Goal: Book appointment/travel/reservation

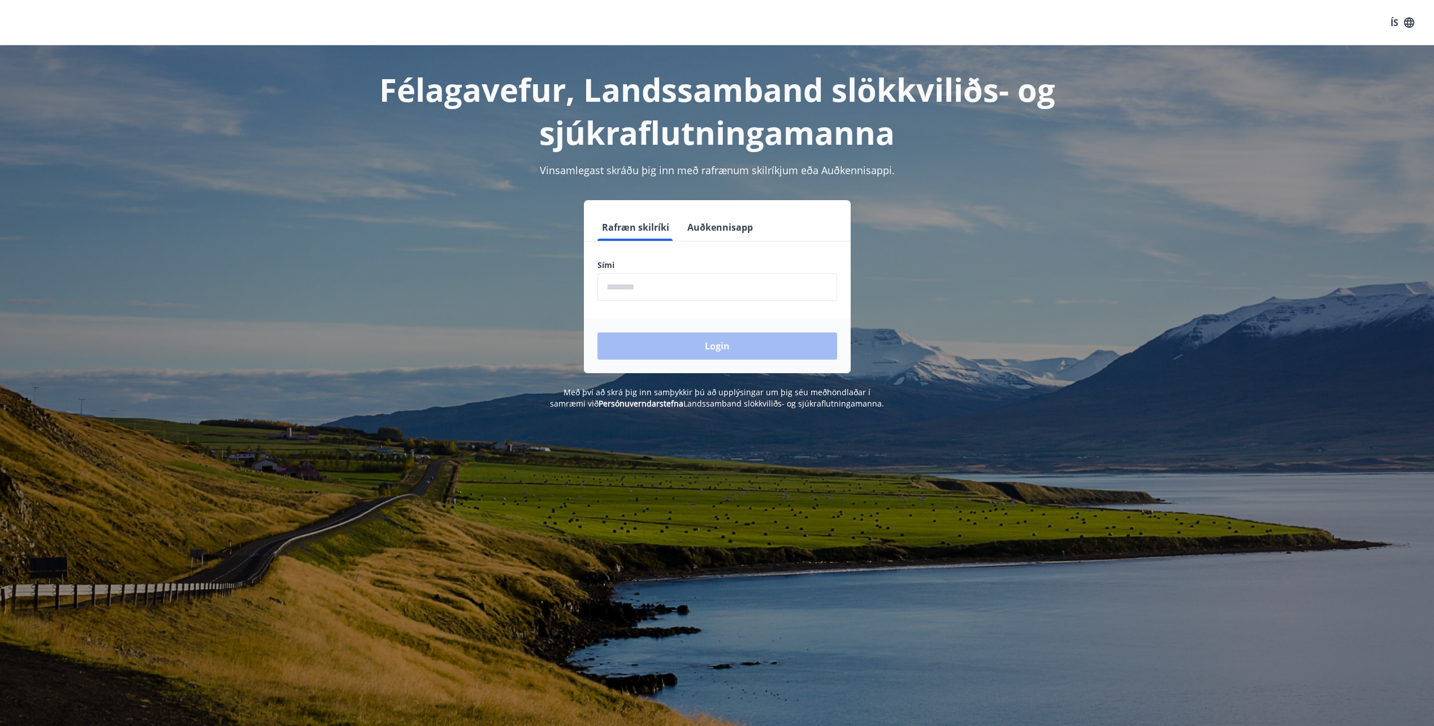
click at [639, 288] on input "phone" at bounding box center [718, 287] width 240 height 28
type input "********"
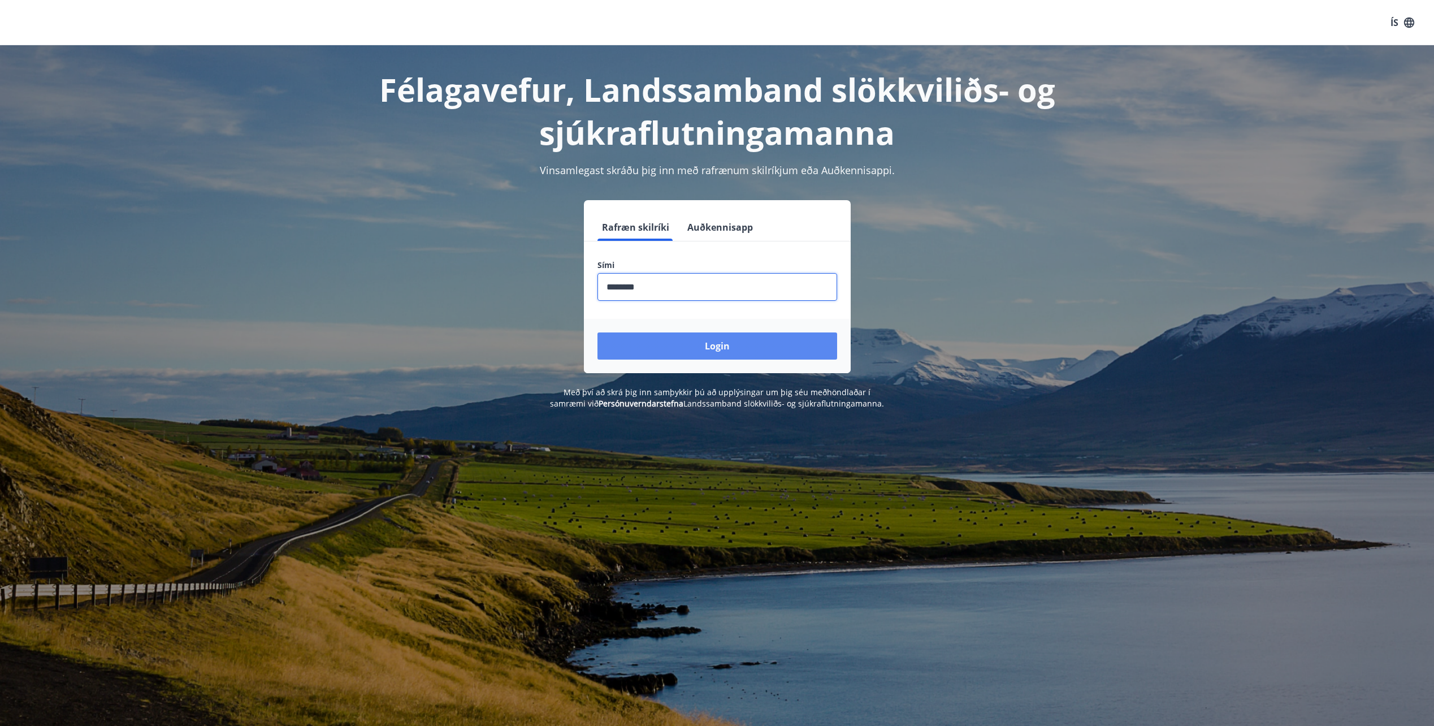
click at [713, 345] on button "Login" at bounding box center [718, 345] width 240 height 27
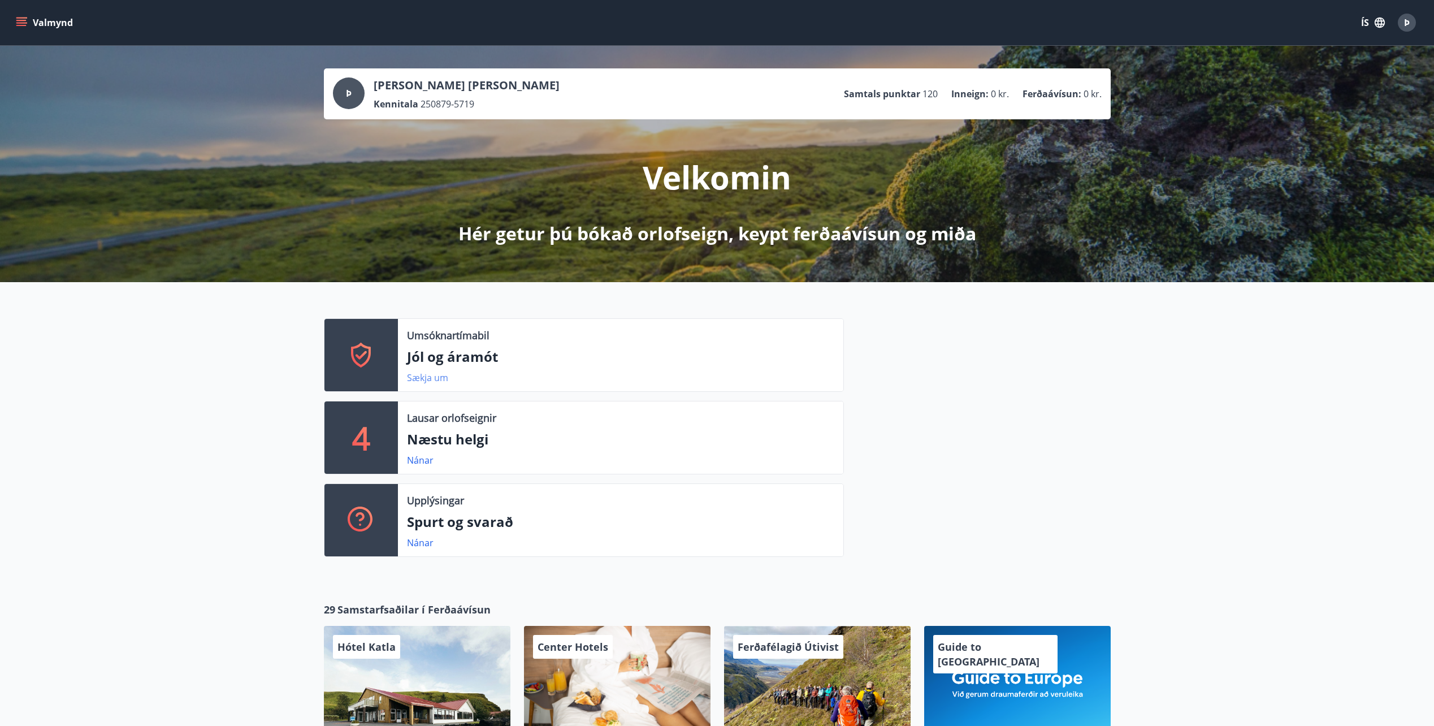
click at [421, 377] on link "Sækja um" at bounding box center [427, 377] width 41 height 12
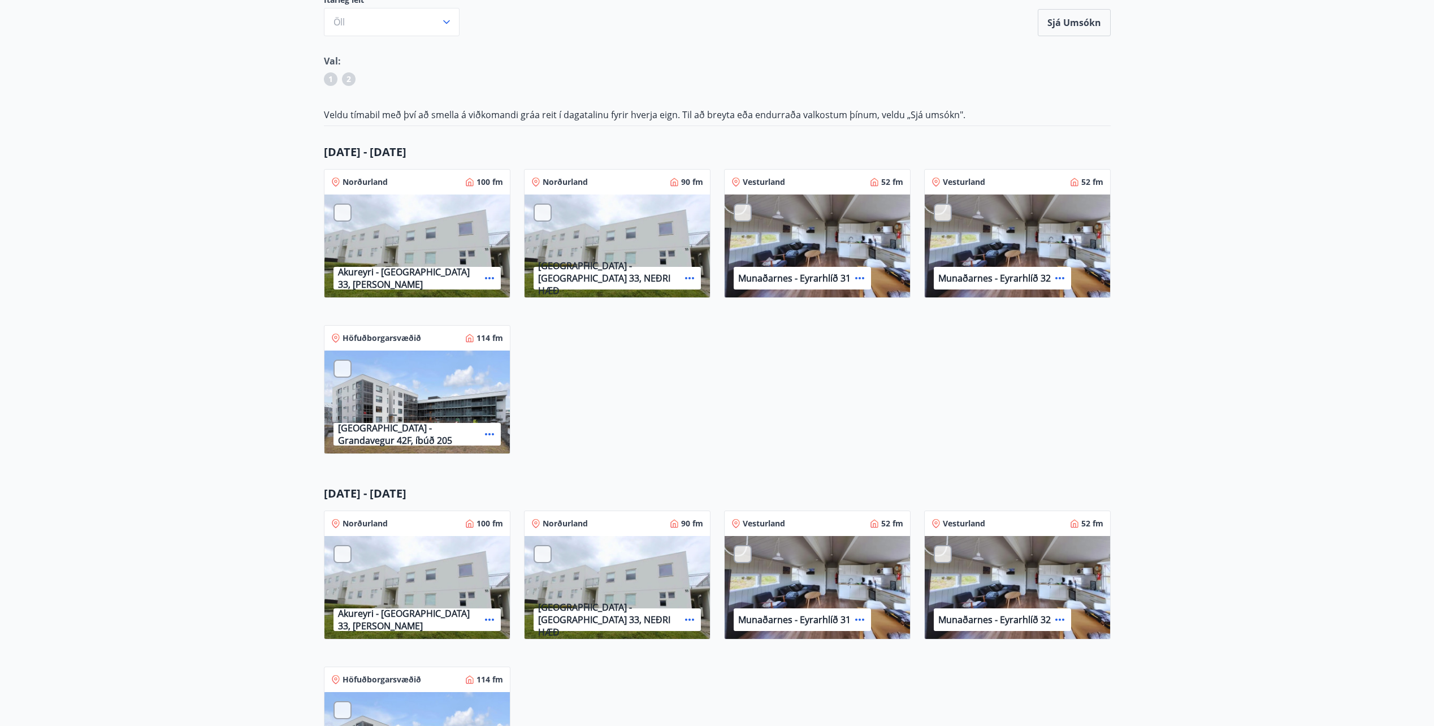
scroll to position [5, 0]
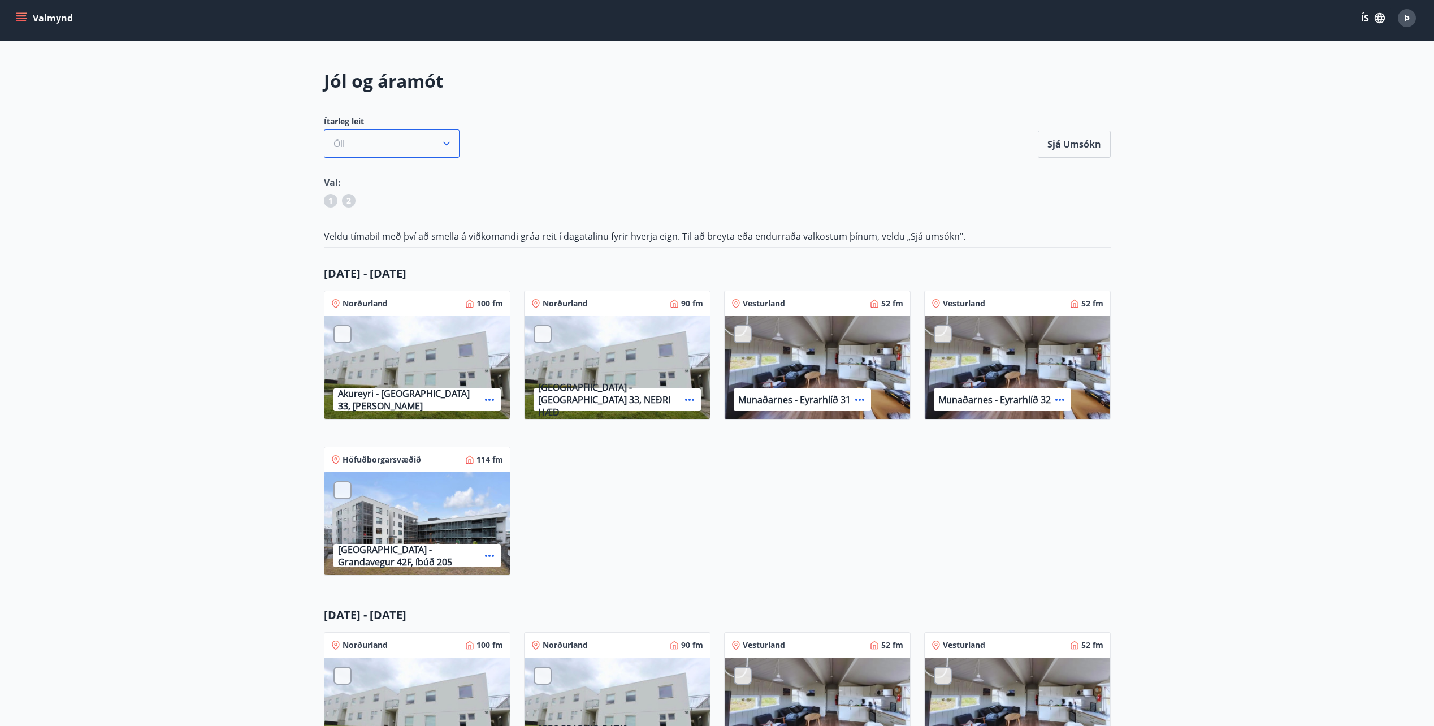
click at [448, 147] on icon "button" at bounding box center [446, 143] width 11 height 11
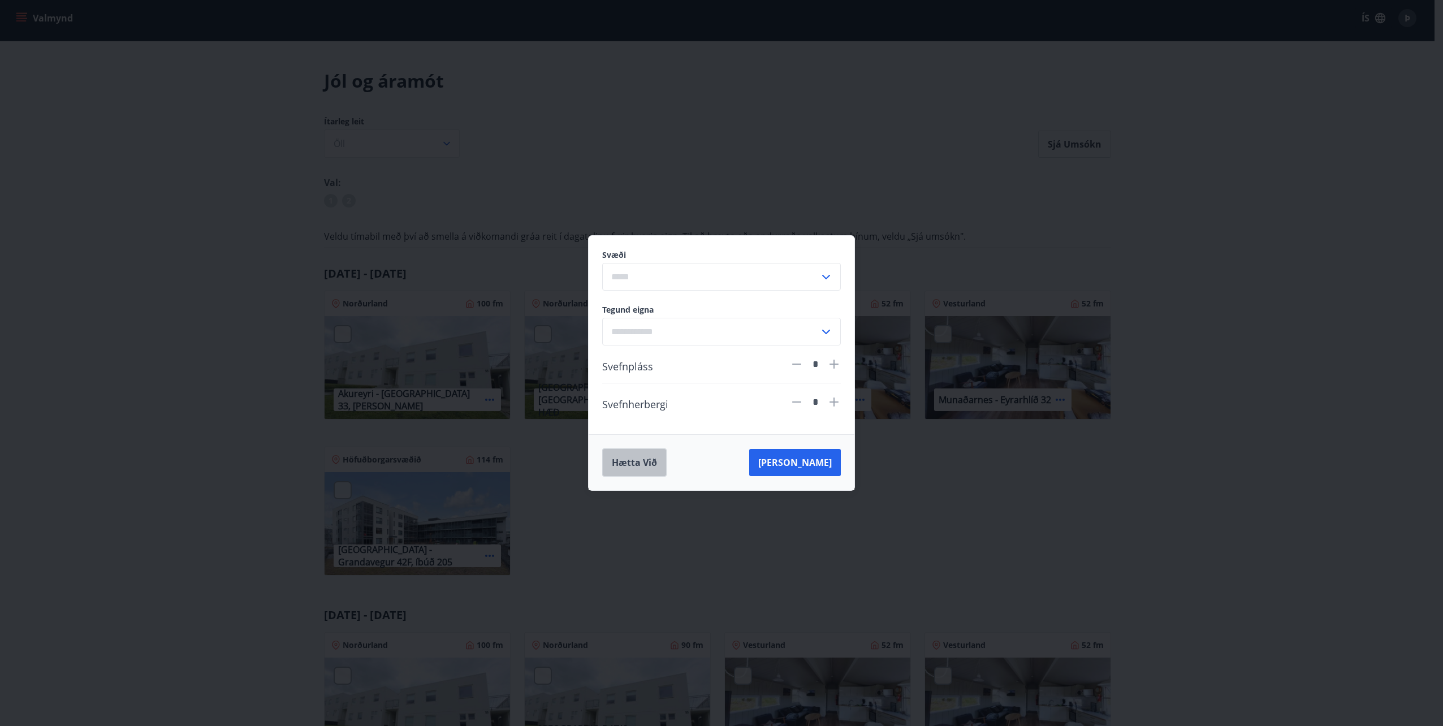
drag, startPoint x: 639, startPoint y: 463, endPoint x: 676, endPoint y: 477, distance: 39.7
click at [639, 463] on button "Hætta við" at bounding box center [634, 462] width 64 height 28
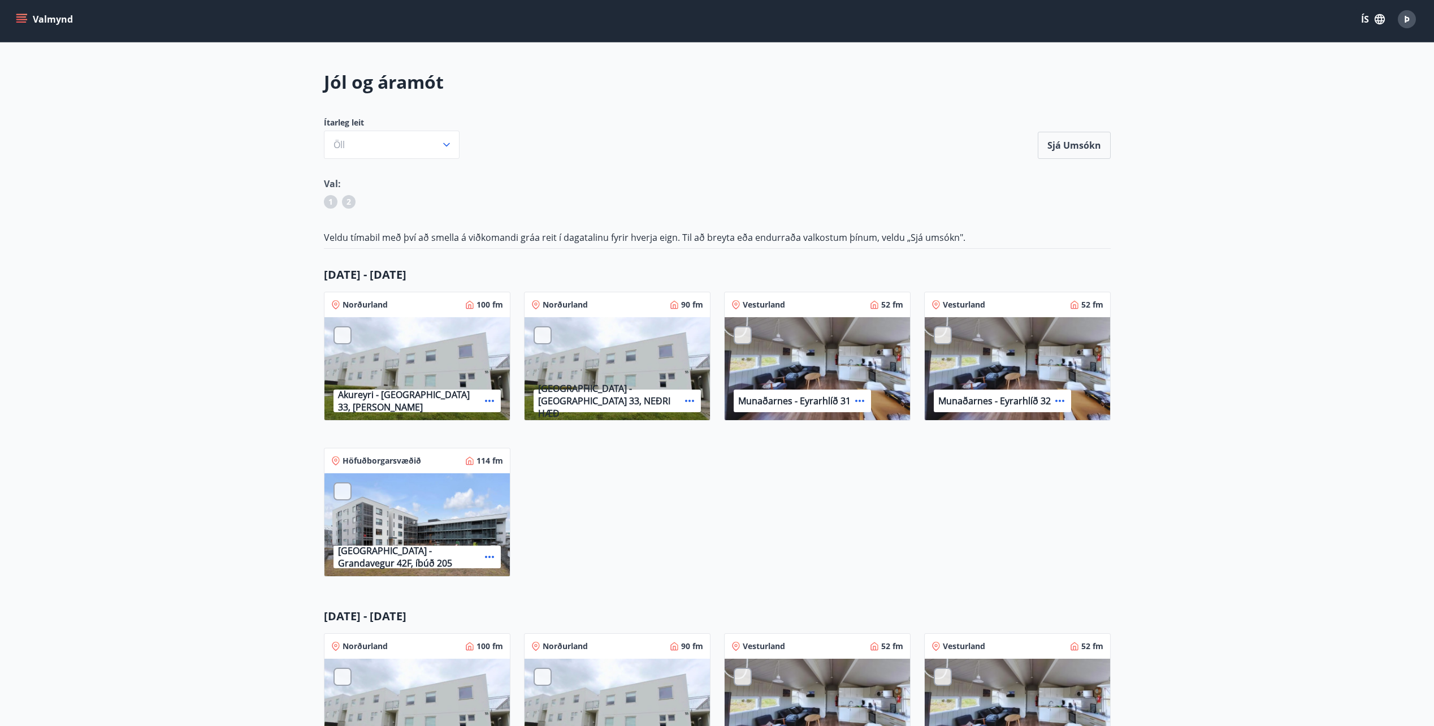
scroll to position [0, 0]
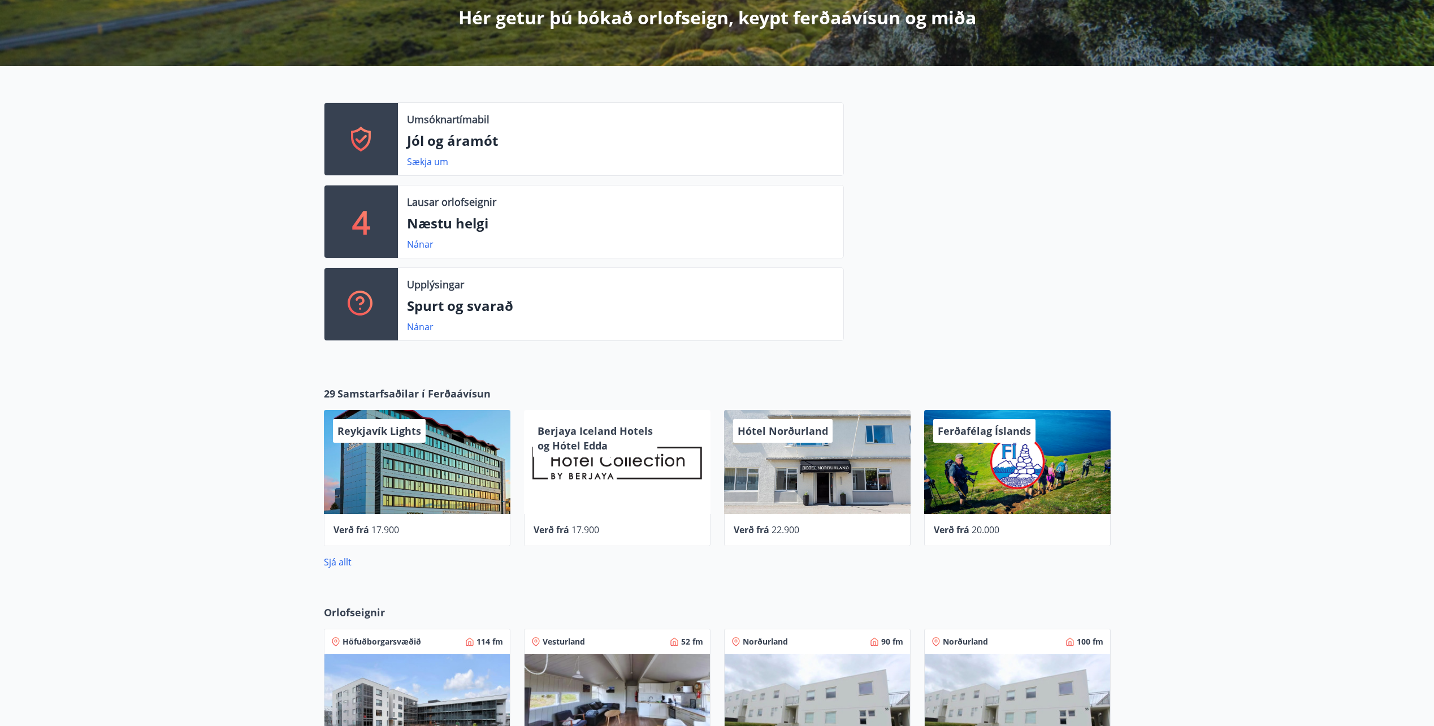
scroll to position [226, 0]
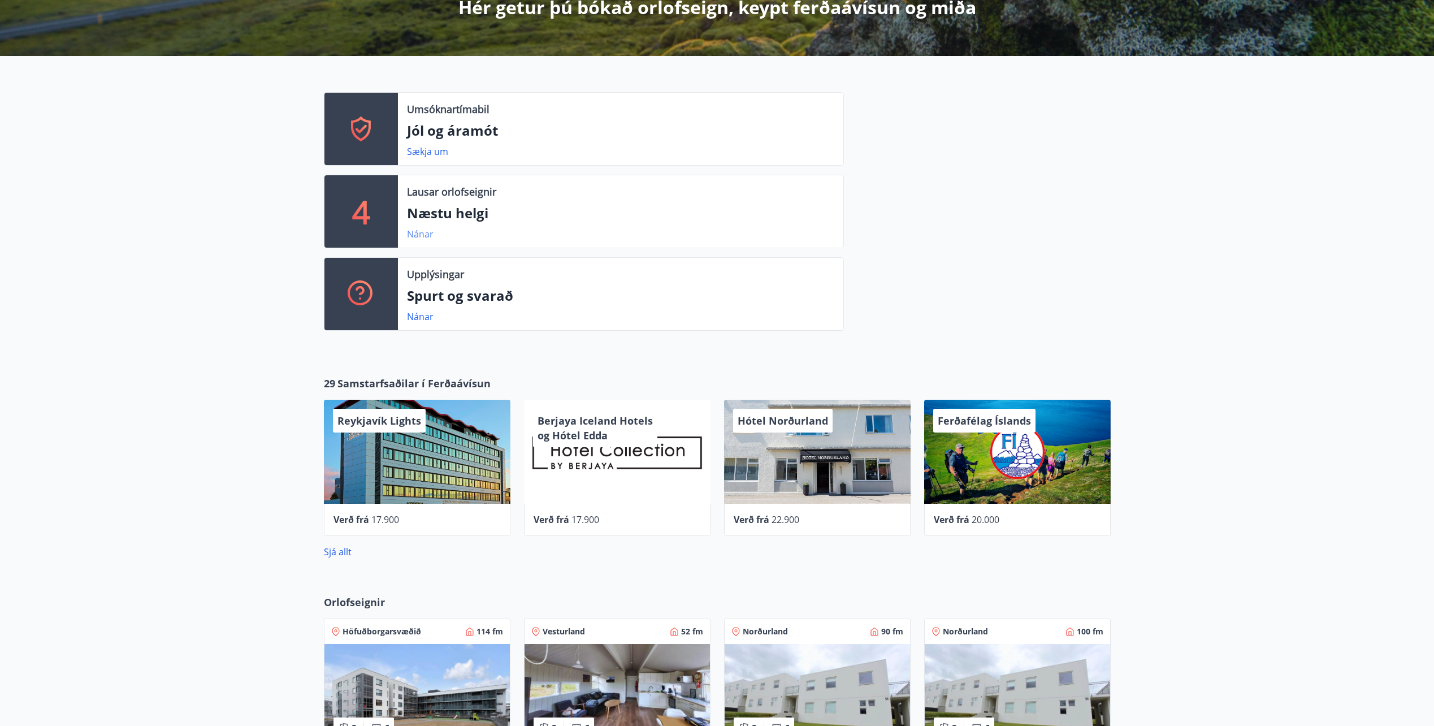
click at [419, 236] on link "Nánar" at bounding box center [420, 234] width 27 height 12
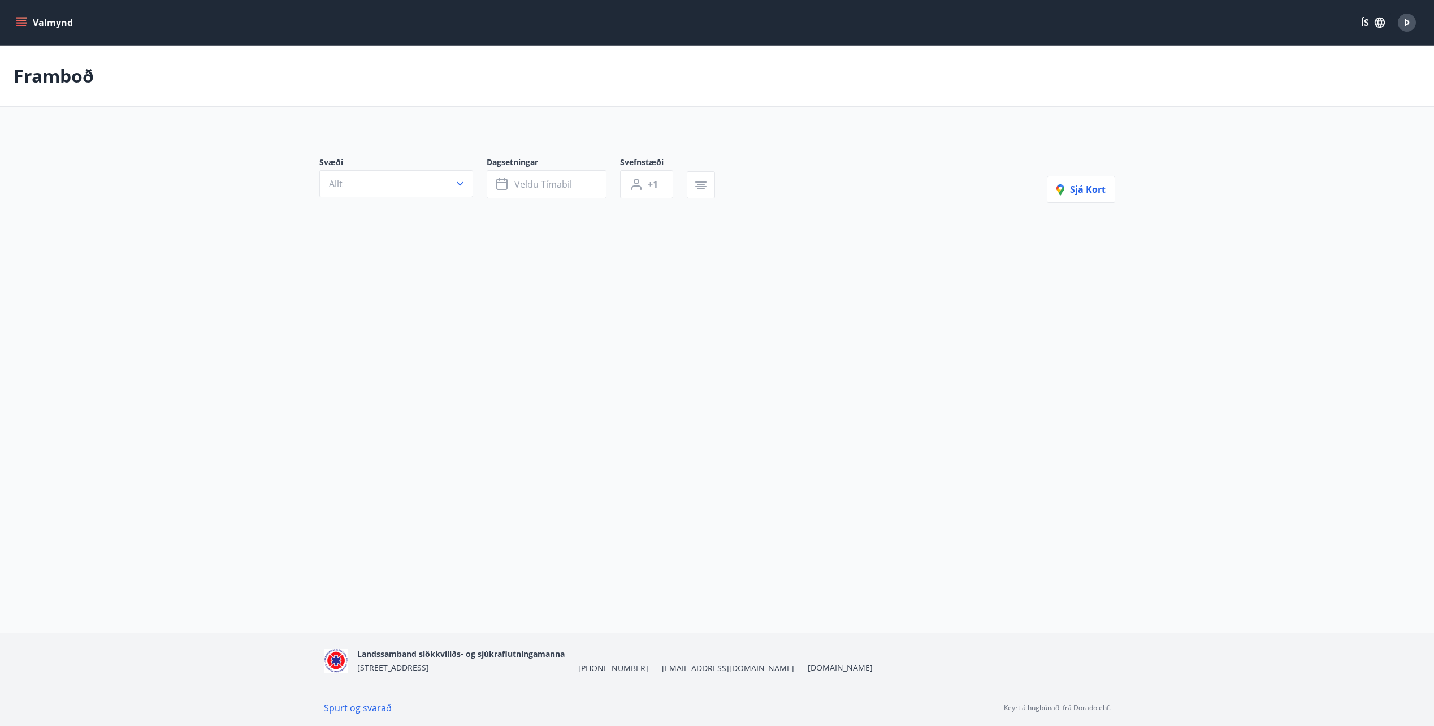
type input "*"
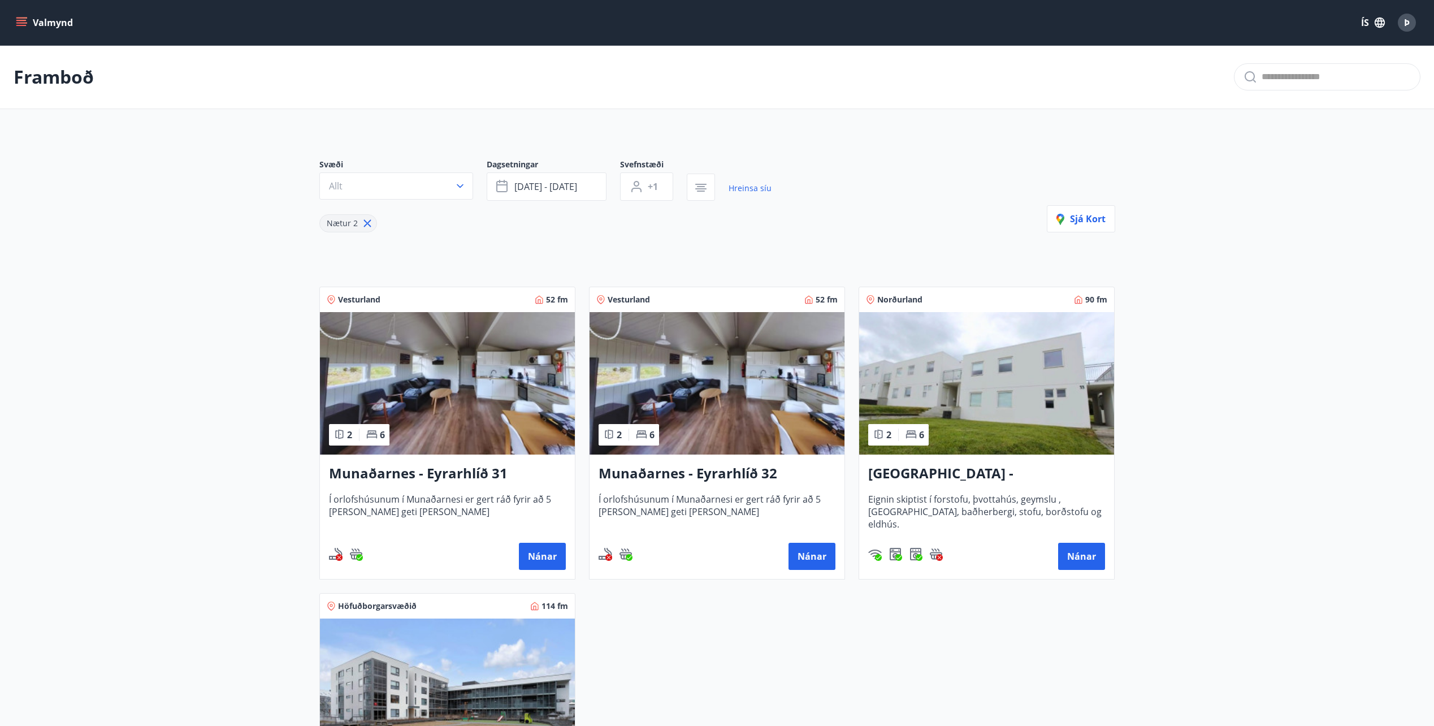
click at [1403, 24] on div "Þ" at bounding box center [1407, 23] width 18 height 18
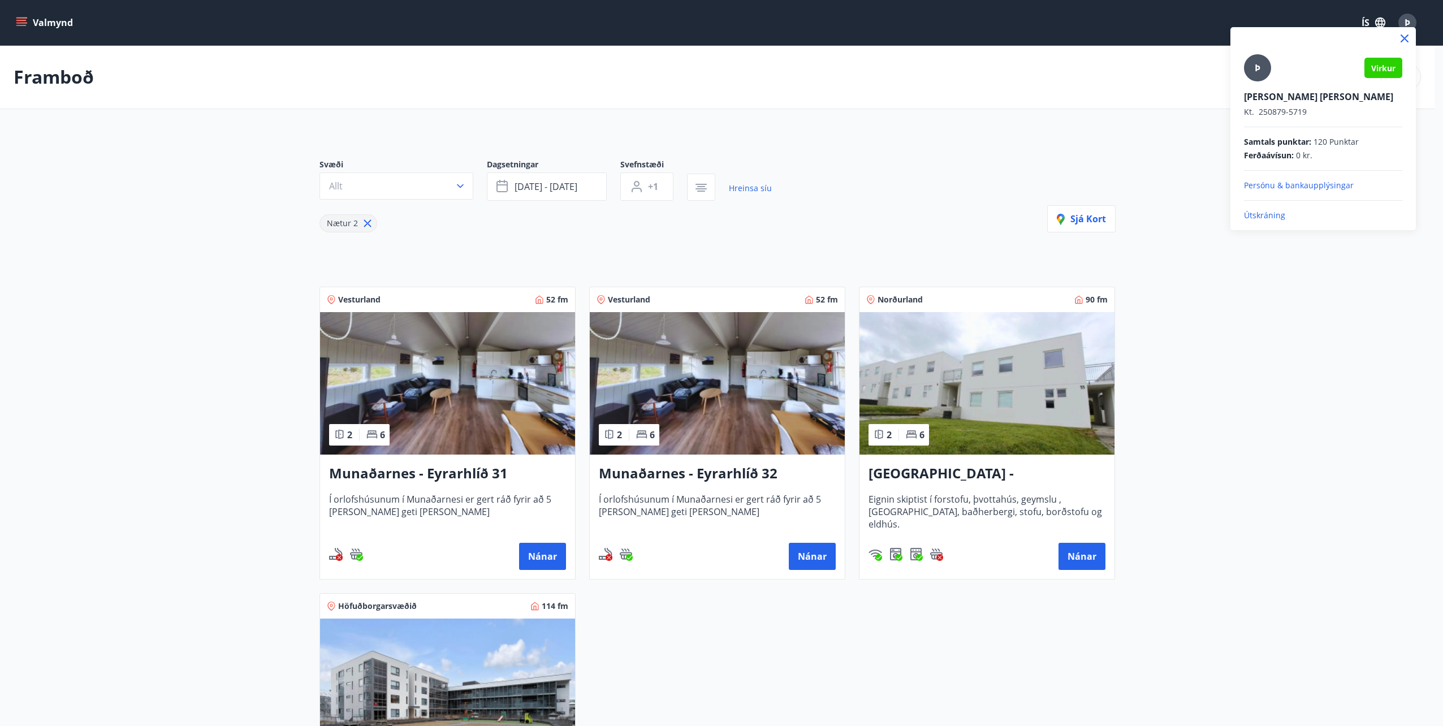
click at [1271, 217] on p "Útskráning" at bounding box center [1323, 215] width 158 height 11
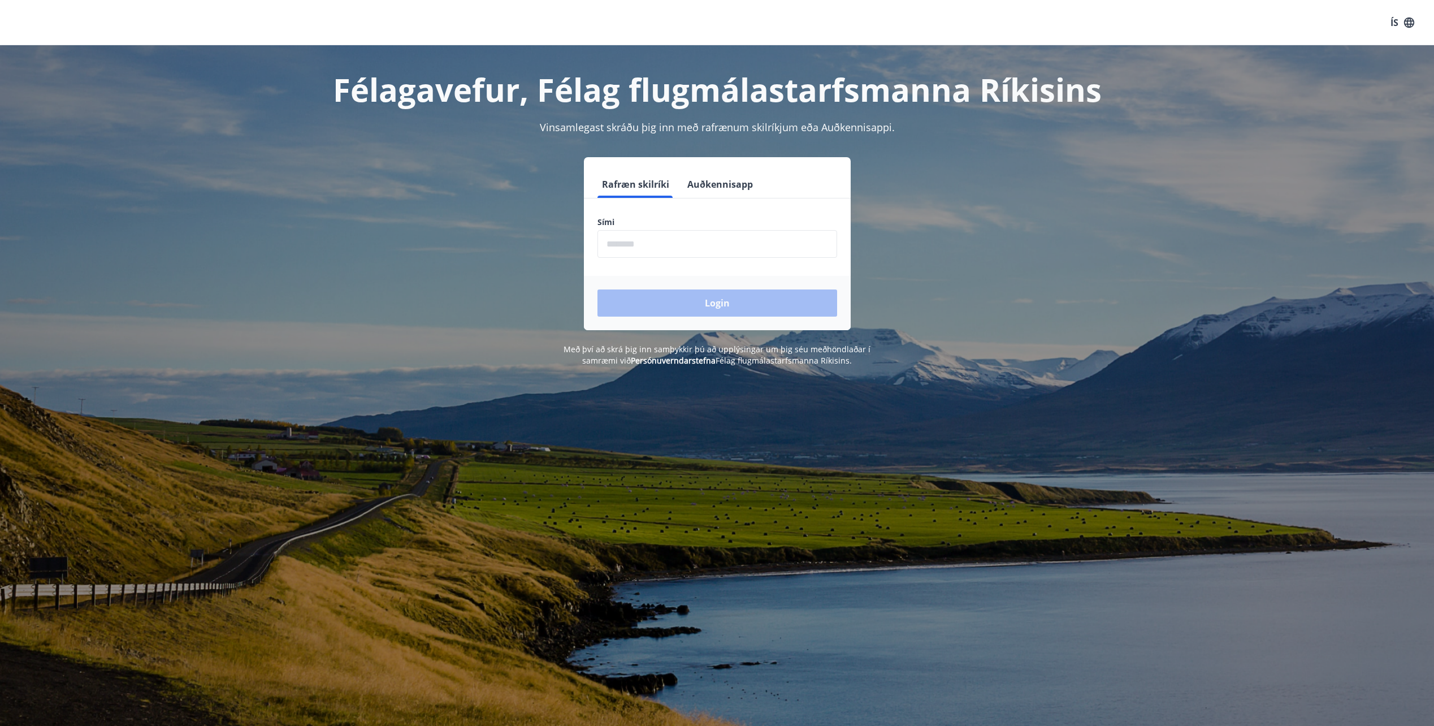
click at [662, 245] on input "phone" at bounding box center [718, 244] width 240 height 28
type input "********"
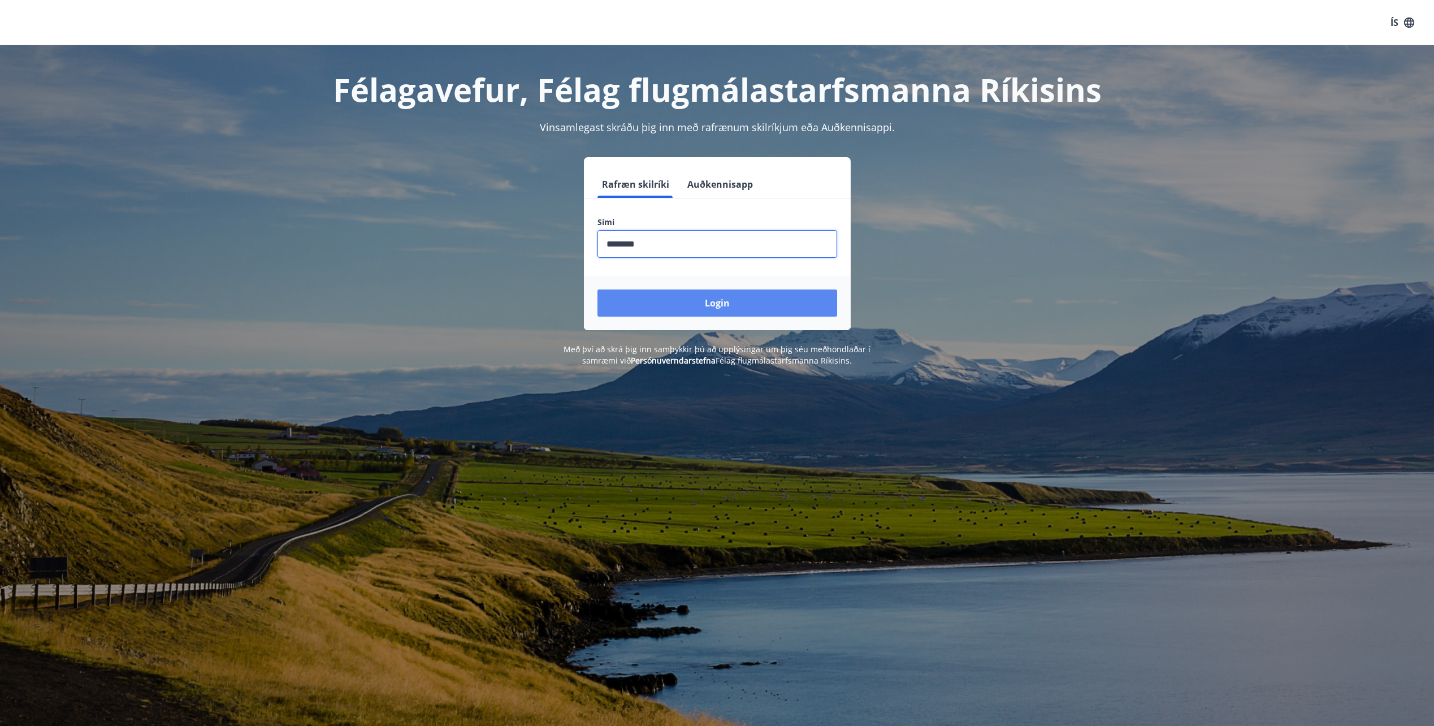
click at [701, 306] on button "Login" at bounding box center [718, 302] width 240 height 27
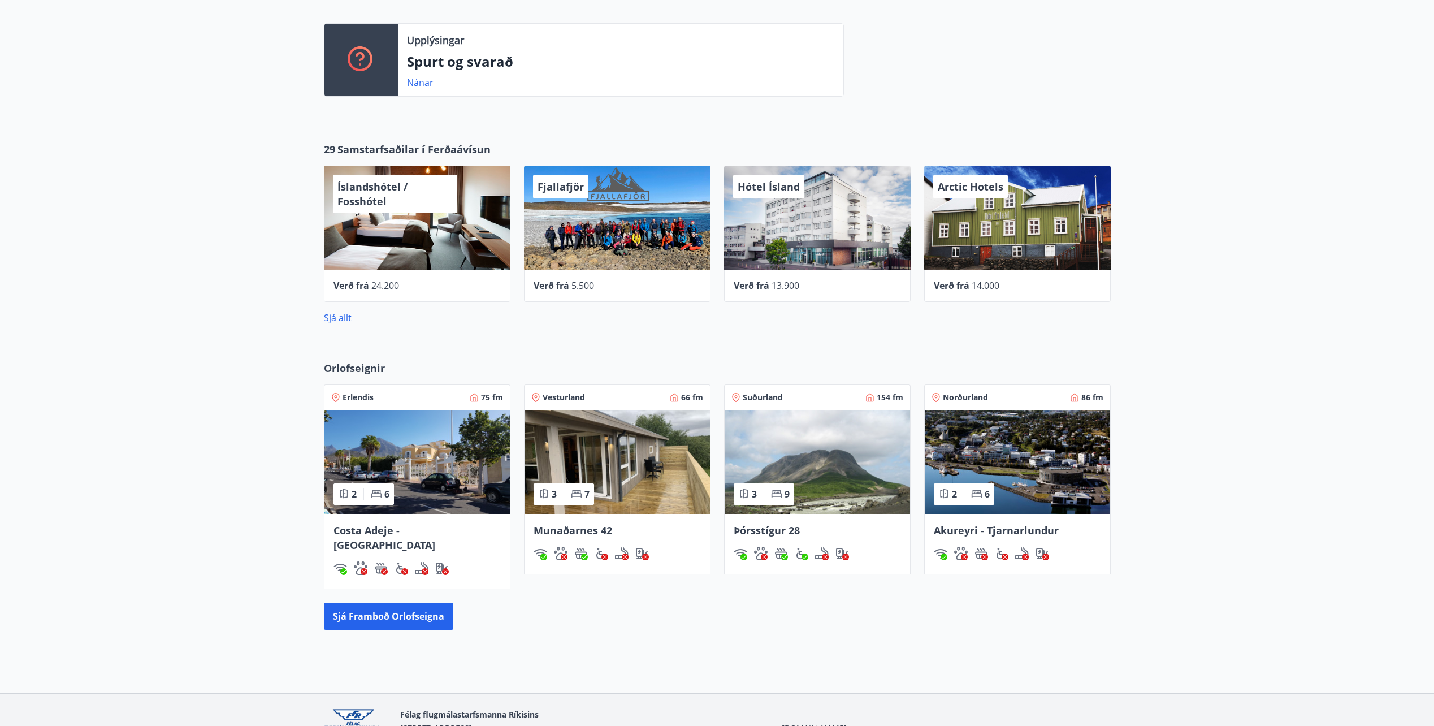
scroll to position [343, 0]
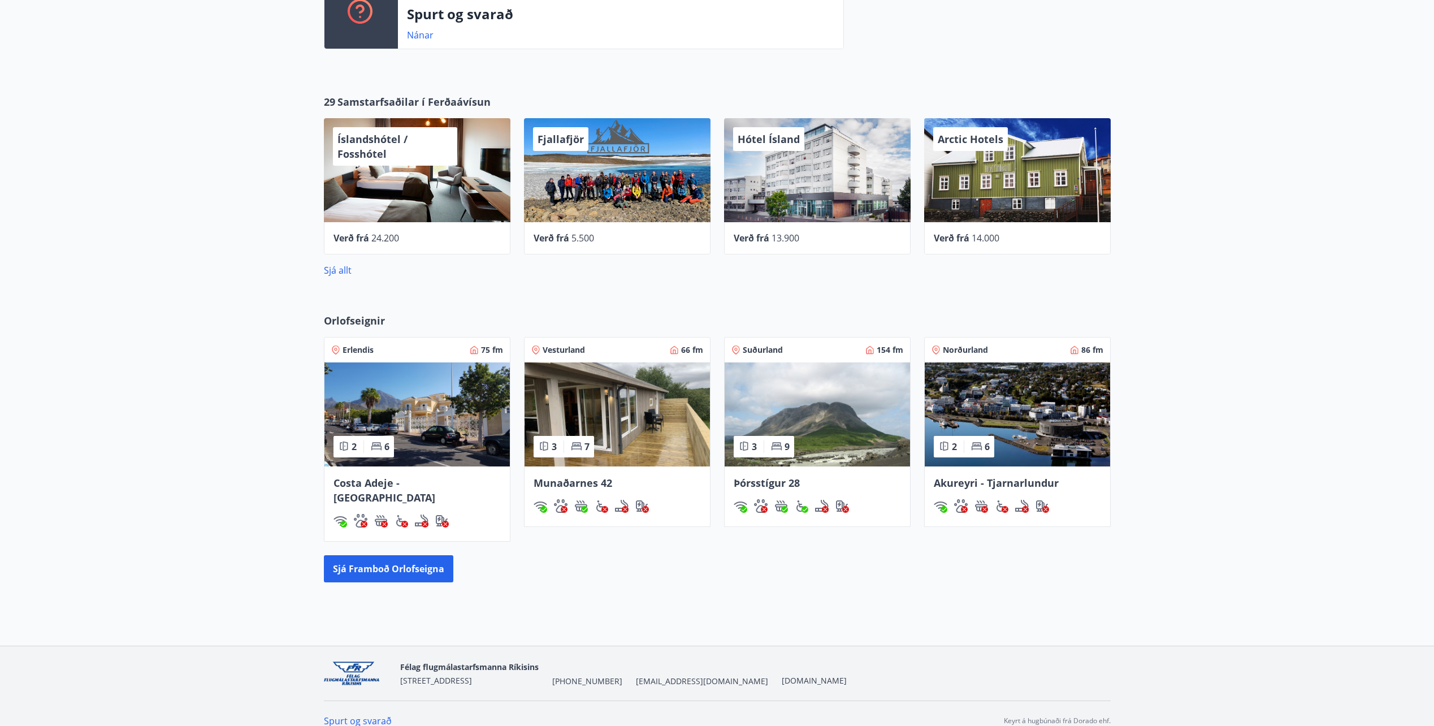
click at [426, 464] on img at bounding box center [417, 414] width 185 height 104
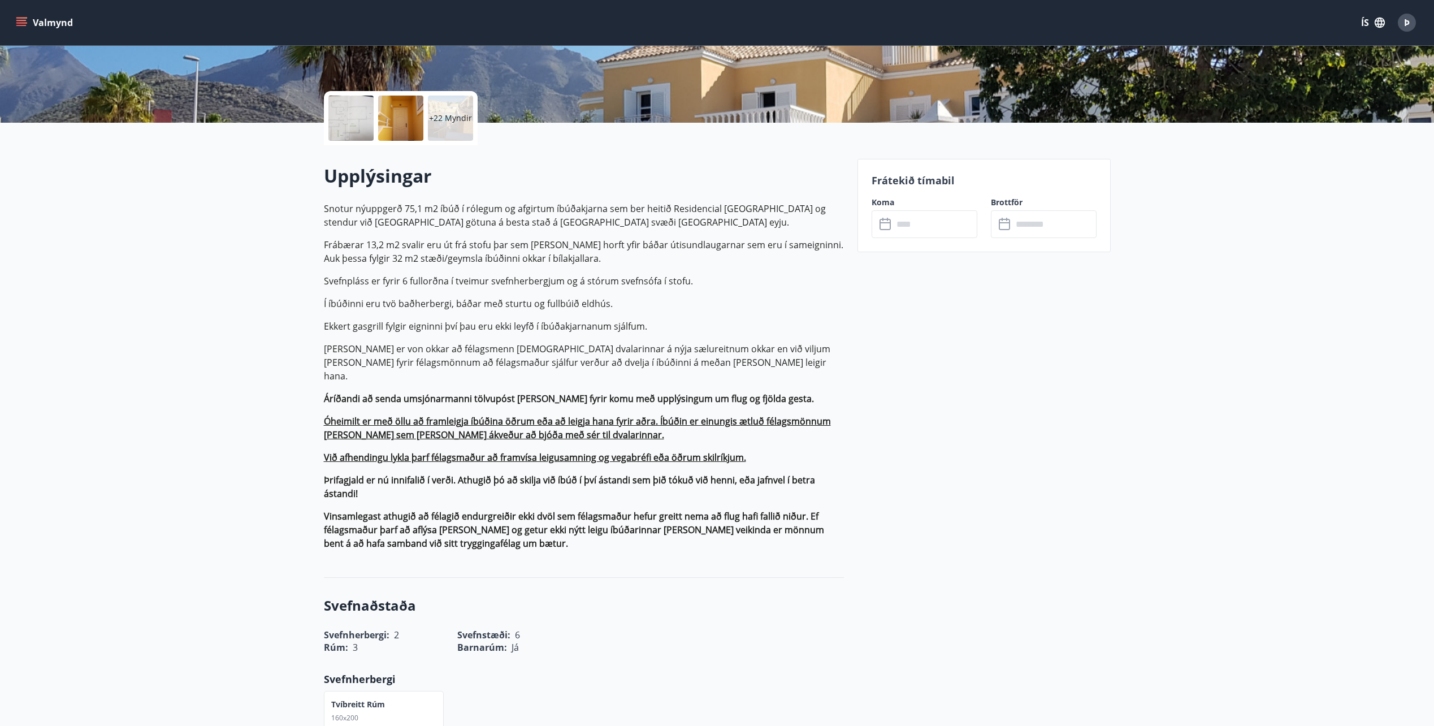
scroll to position [226, 0]
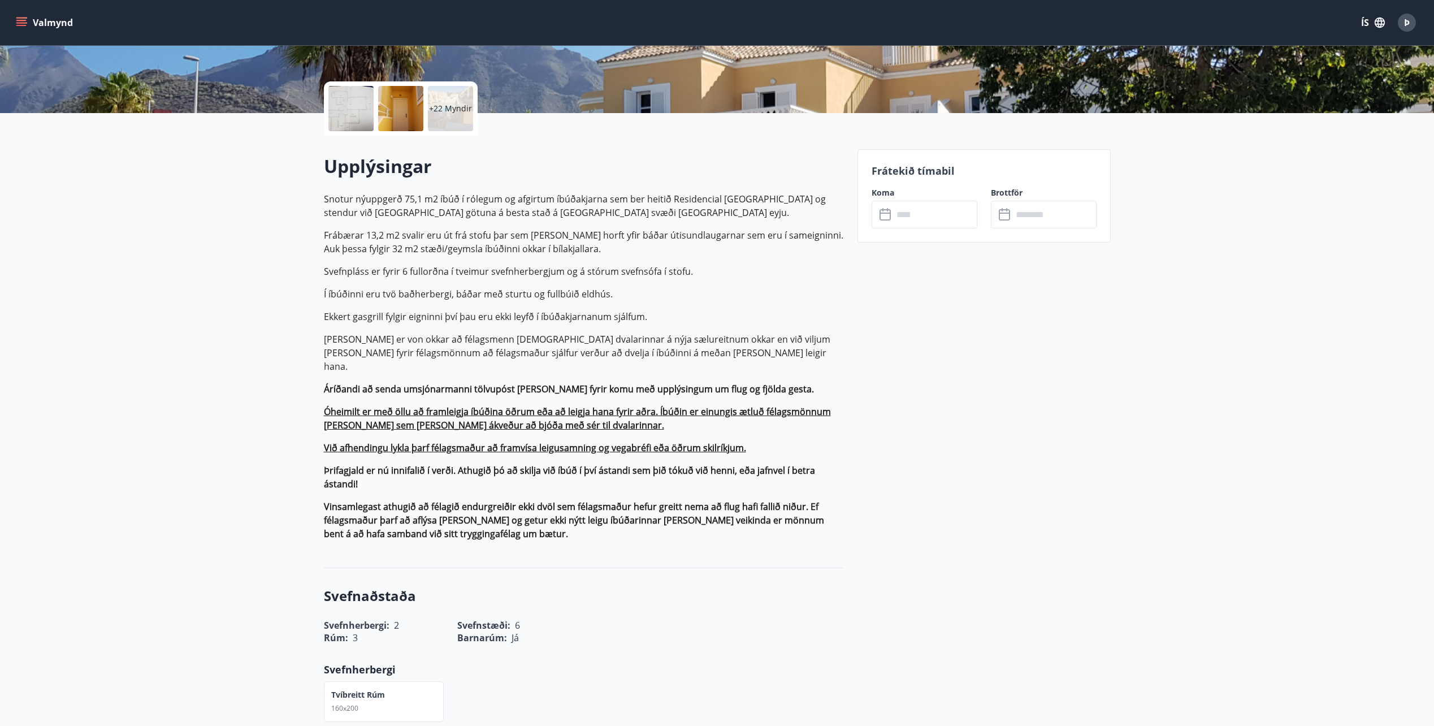
click at [895, 216] on input "text" at bounding box center [935, 215] width 84 height 28
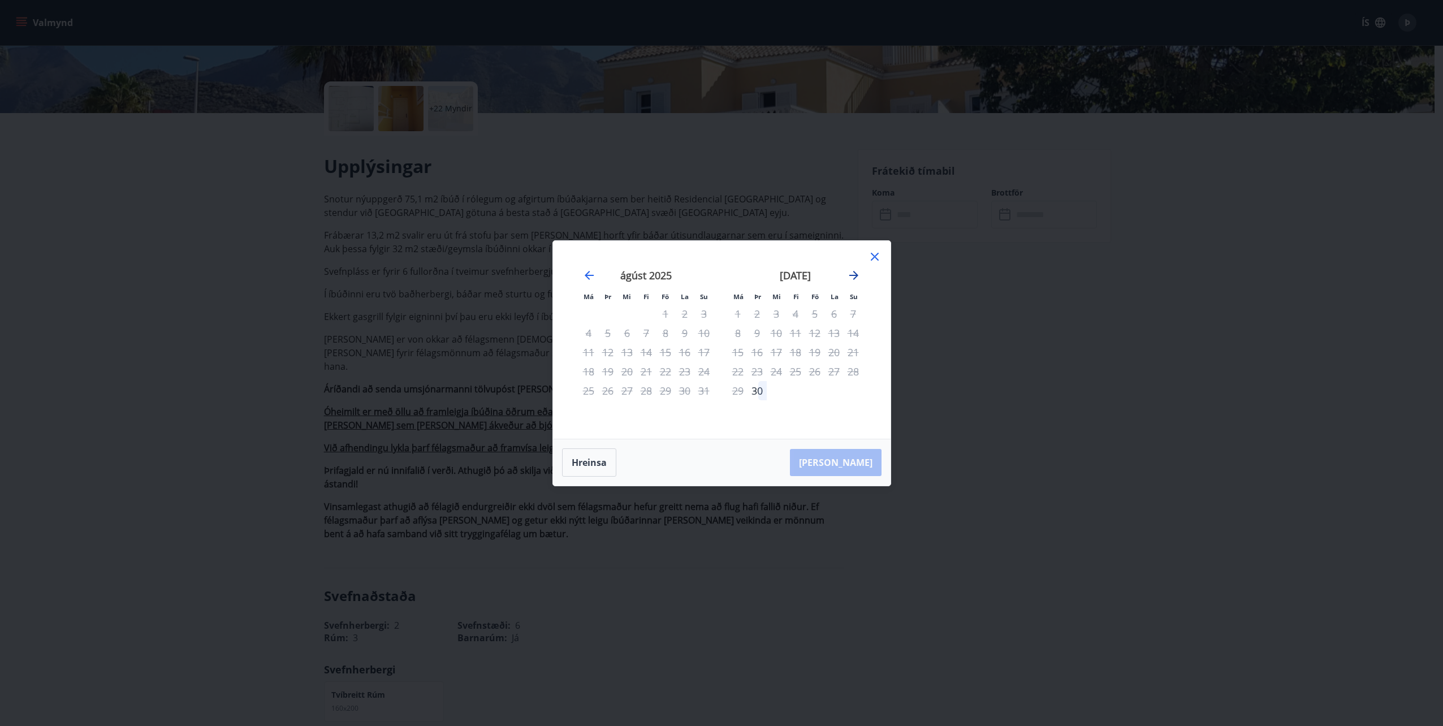
click at [857, 274] on icon "Move forward to switch to the next month." at bounding box center [853, 275] width 9 height 9
click at [859, 277] on icon "Move forward to switch to the next month." at bounding box center [854, 276] width 14 height 14
click at [859, 275] on icon "Move forward to switch to the next month." at bounding box center [854, 276] width 14 height 14
click at [854, 275] on icon "Move forward to switch to the next month." at bounding box center [853, 275] width 9 height 9
click at [855, 274] on icon "Move forward to switch to the next month." at bounding box center [854, 276] width 14 height 14
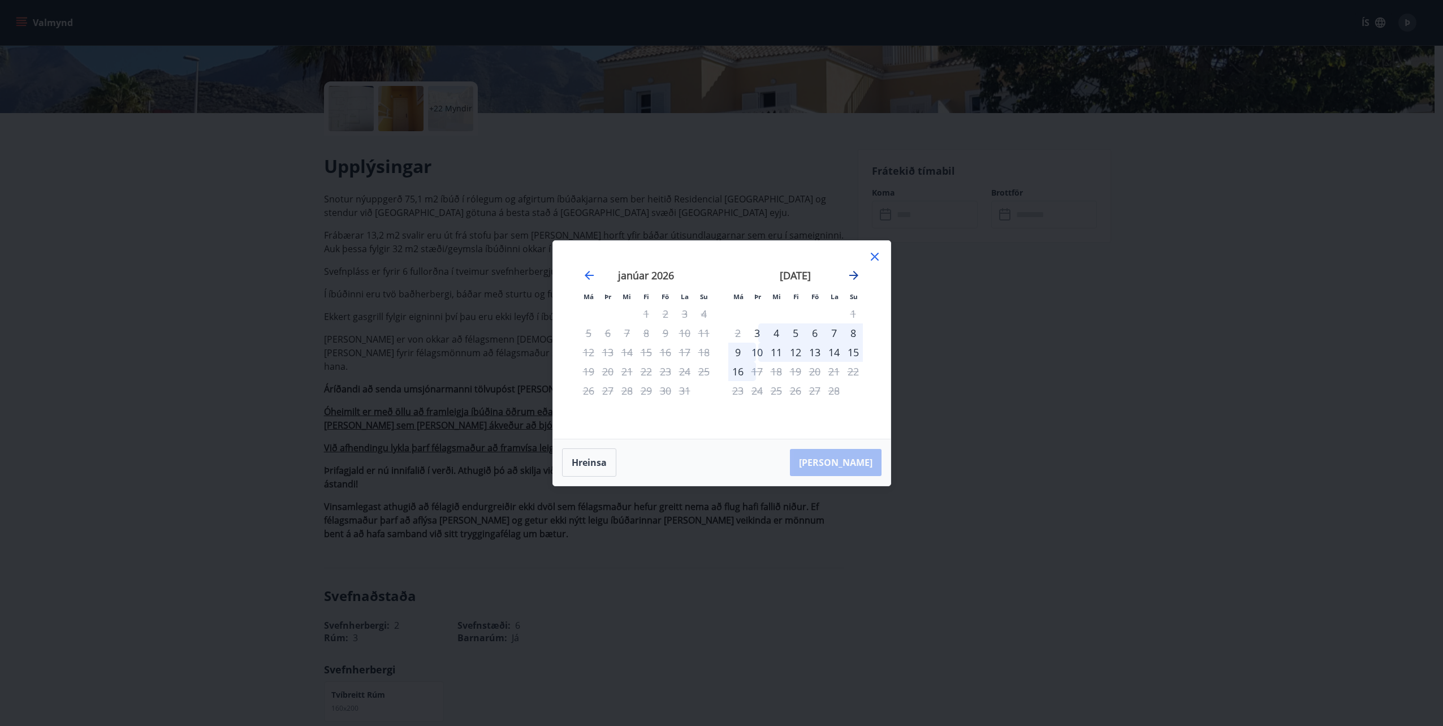
click at [855, 274] on icon "Move forward to switch to the next month." at bounding box center [854, 276] width 14 height 14
click at [593, 274] on icon "Move backward to switch to the previous month." at bounding box center [589, 276] width 14 height 14
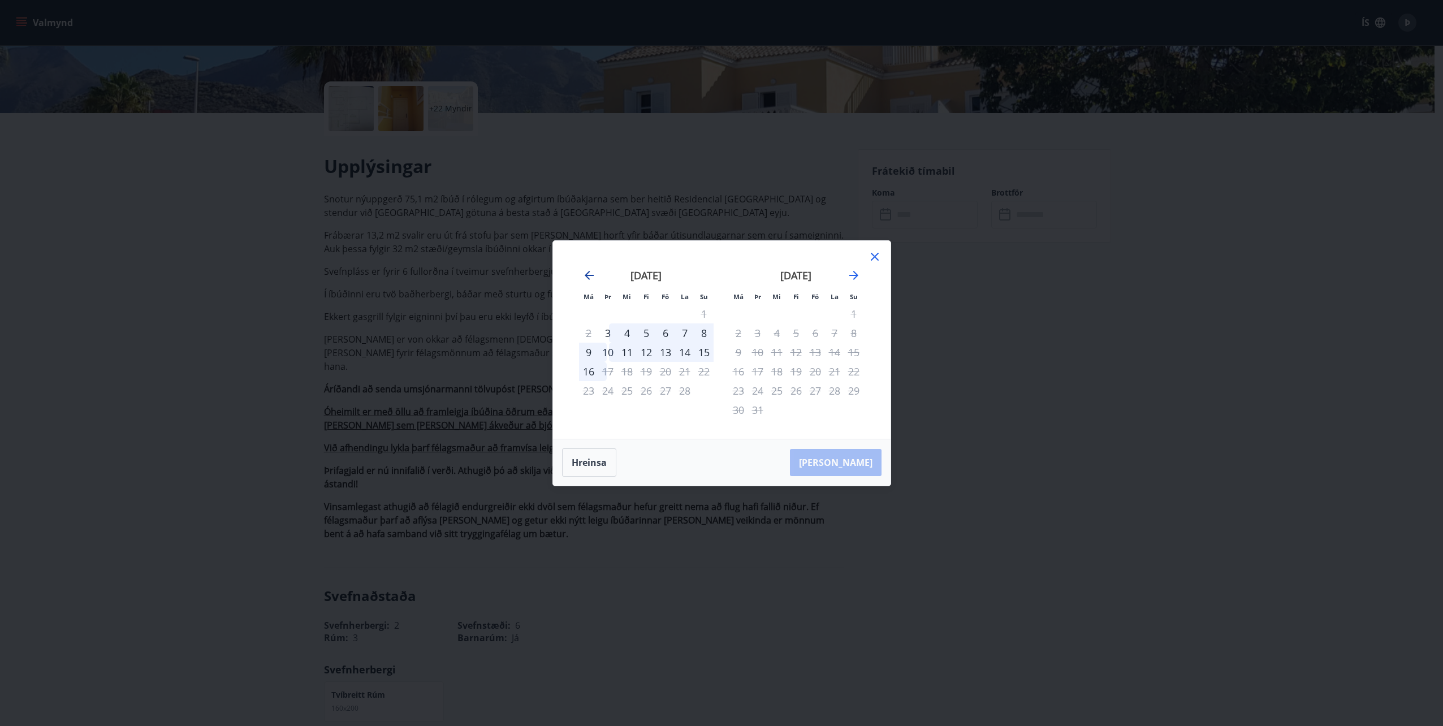
click at [593, 274] on icon "Move backward to switch to the previous month." at bounding box center [589, 276] width 14 height 14
click at [878, 256] on icon at bounding box center [875, 257] width 14 height 14
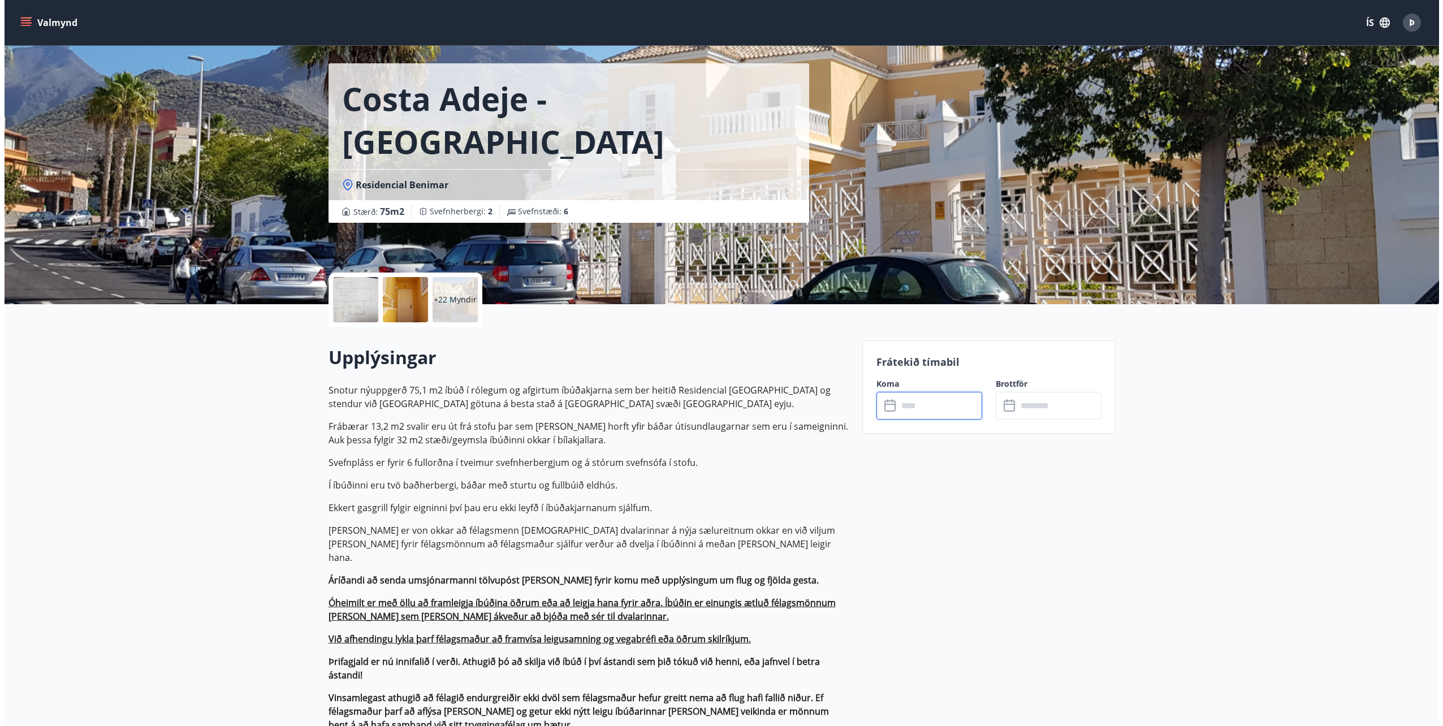
scroll to position [0, 0]
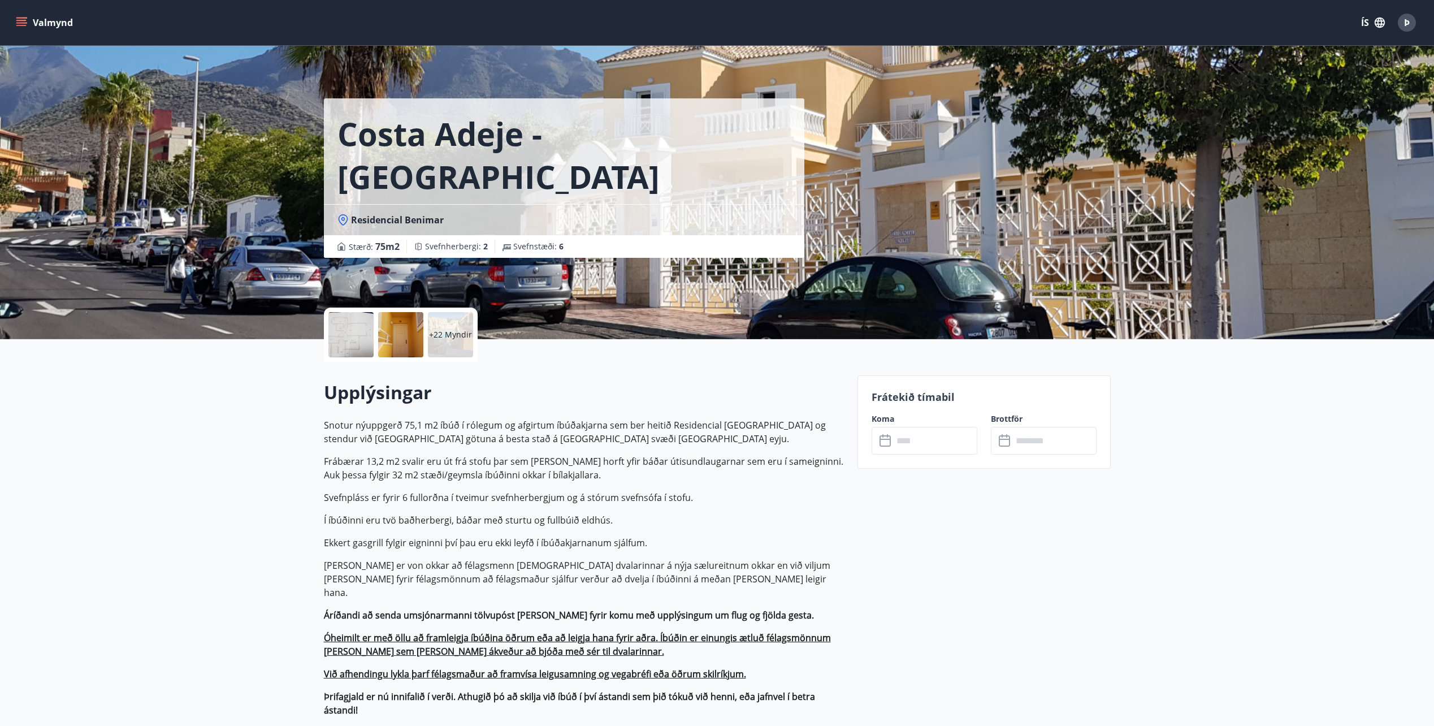
click at [452, 334] on p "+22 Myndir" at bounding box center [450, 334] width 43 height 11
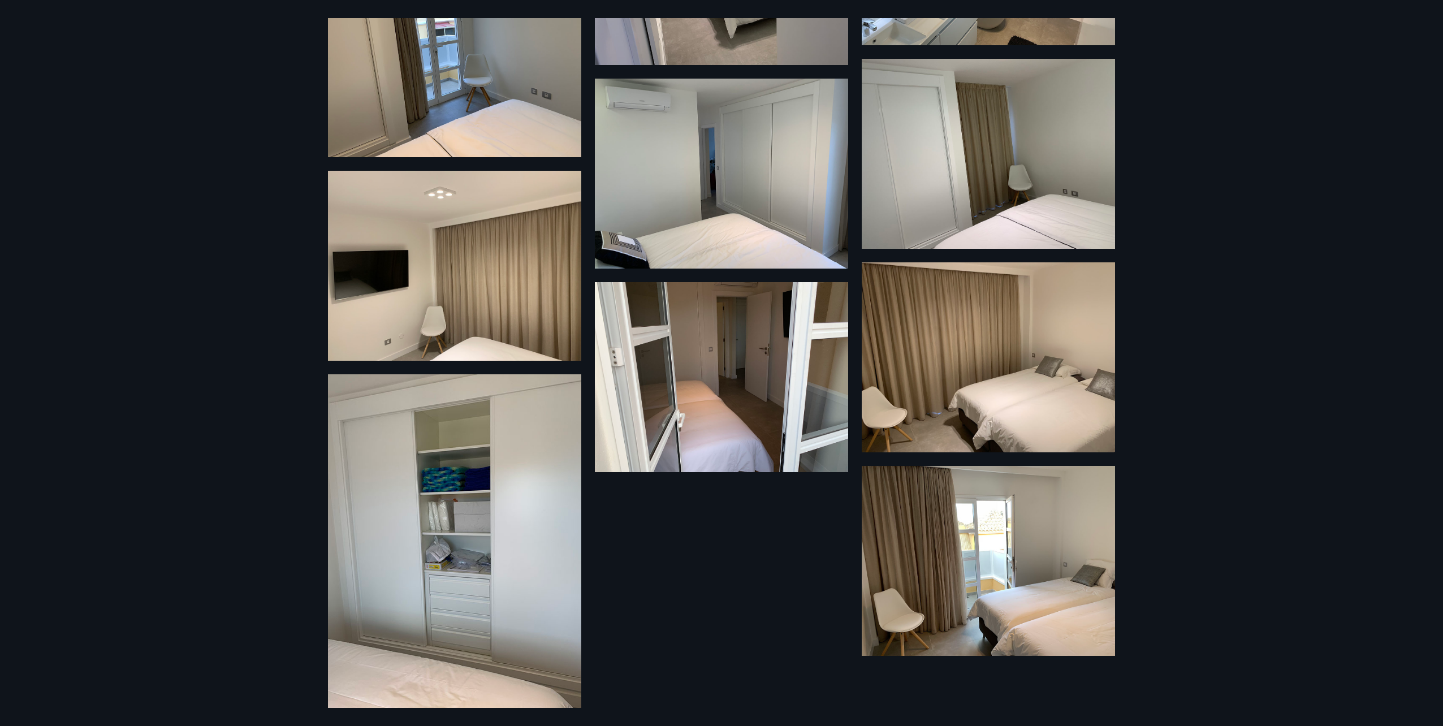
scroll to position [2007, 0]
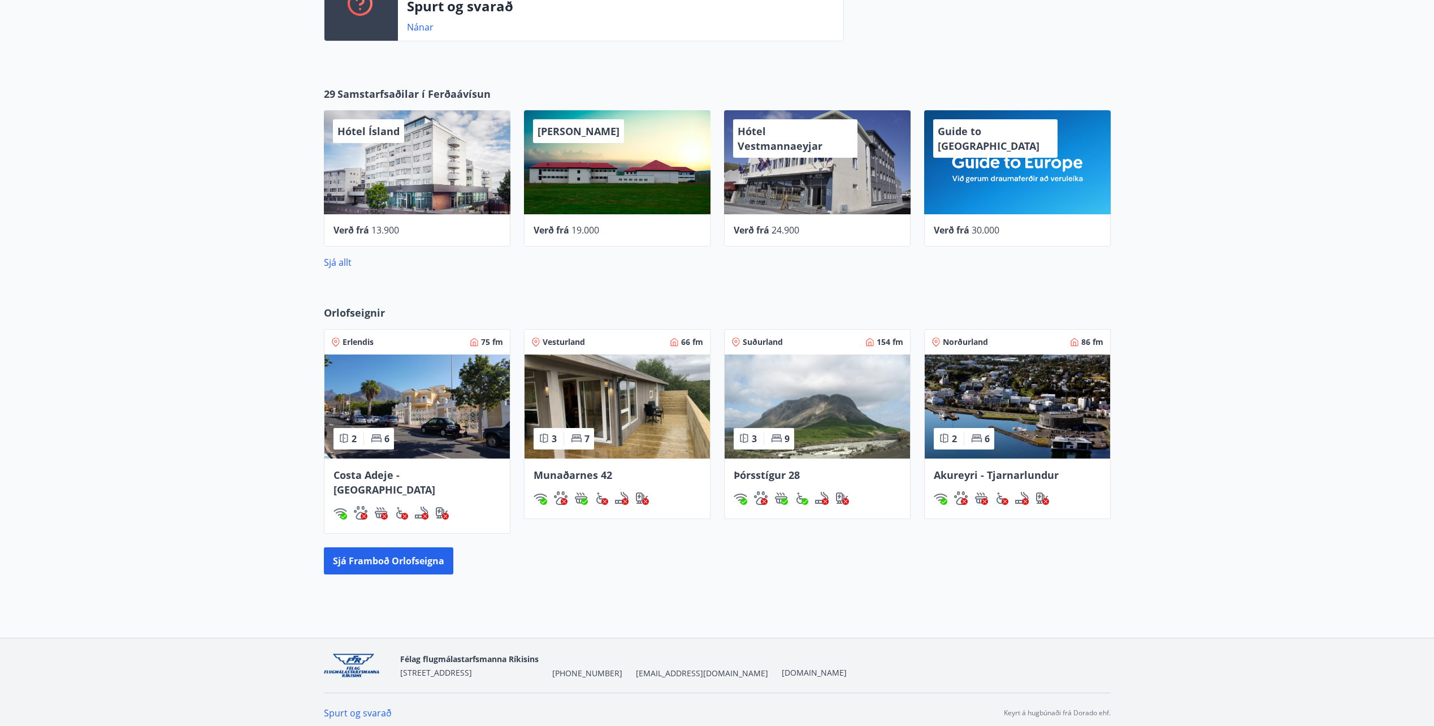
scroll to position [343, 0]
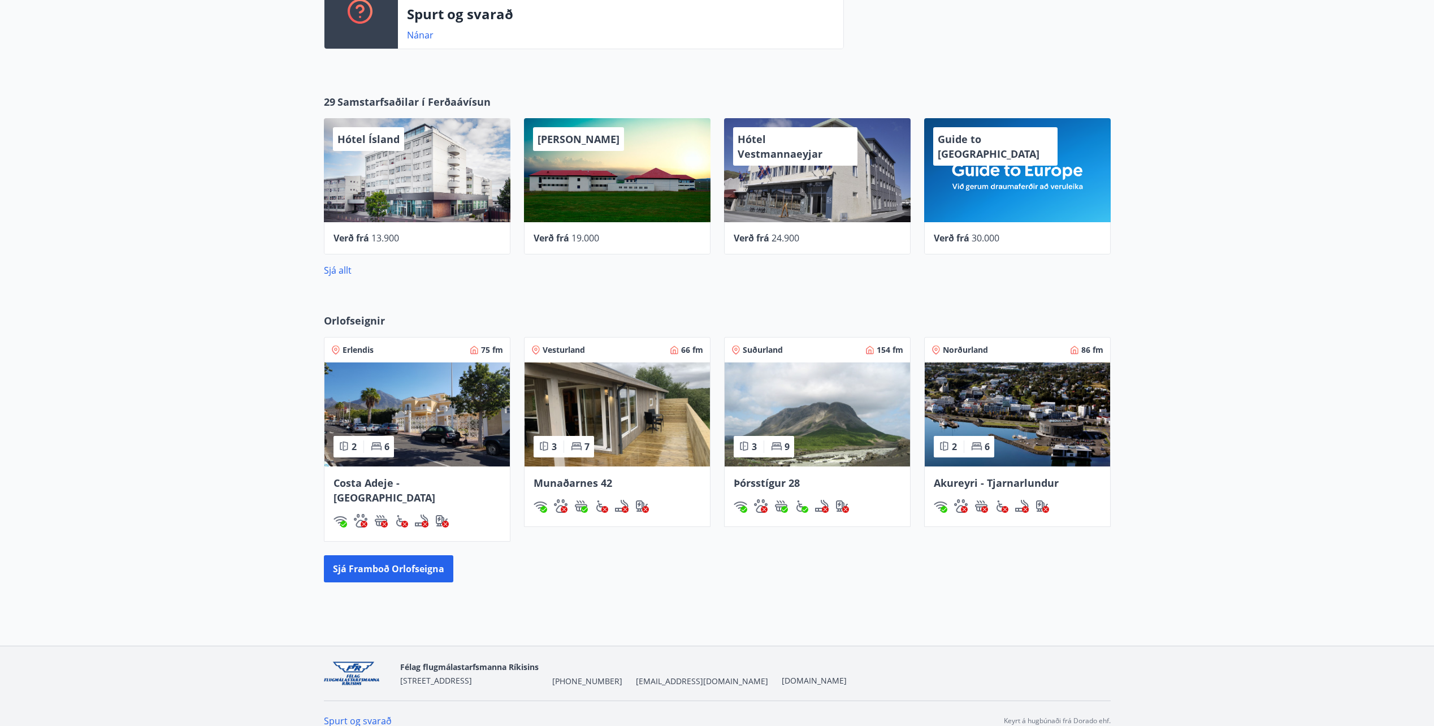
click at [399, 461] on img at bounding box center [417, 414] width 185 height 104
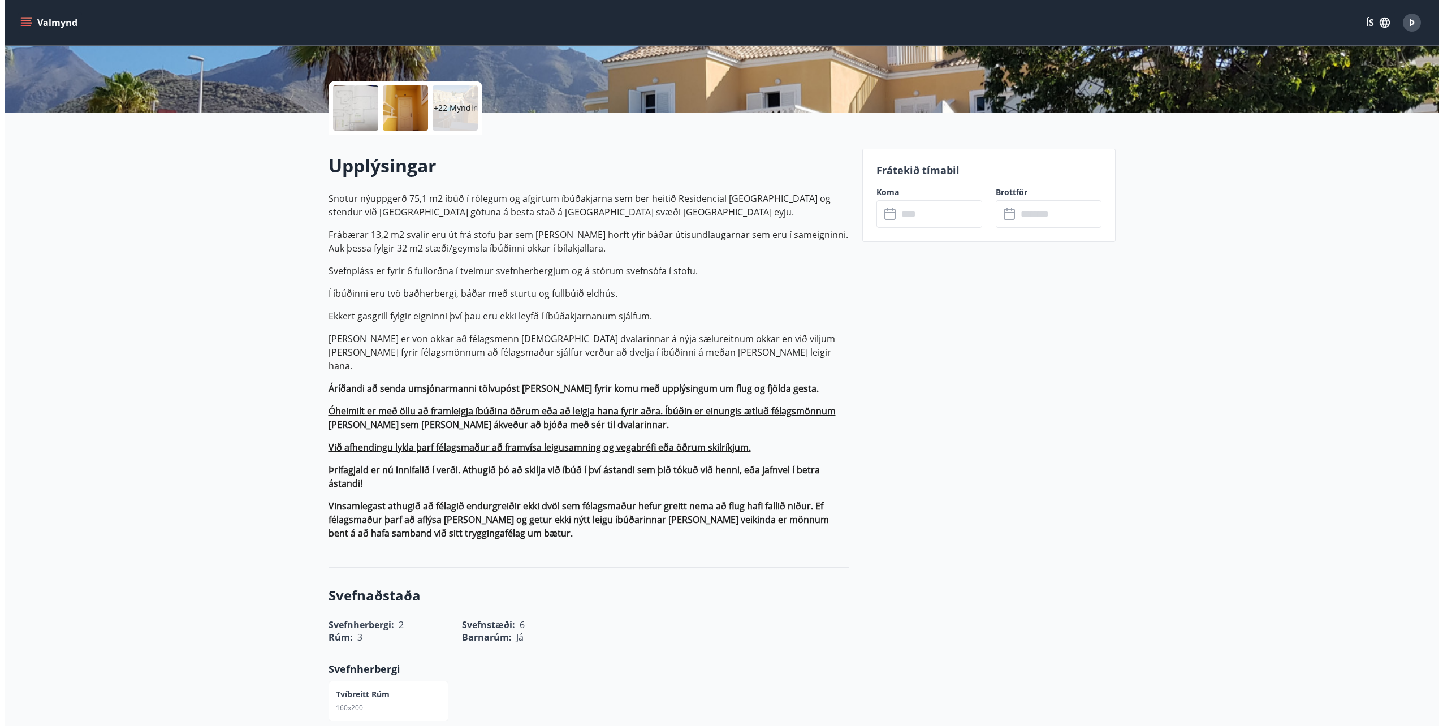
scroll to position [226, 0]
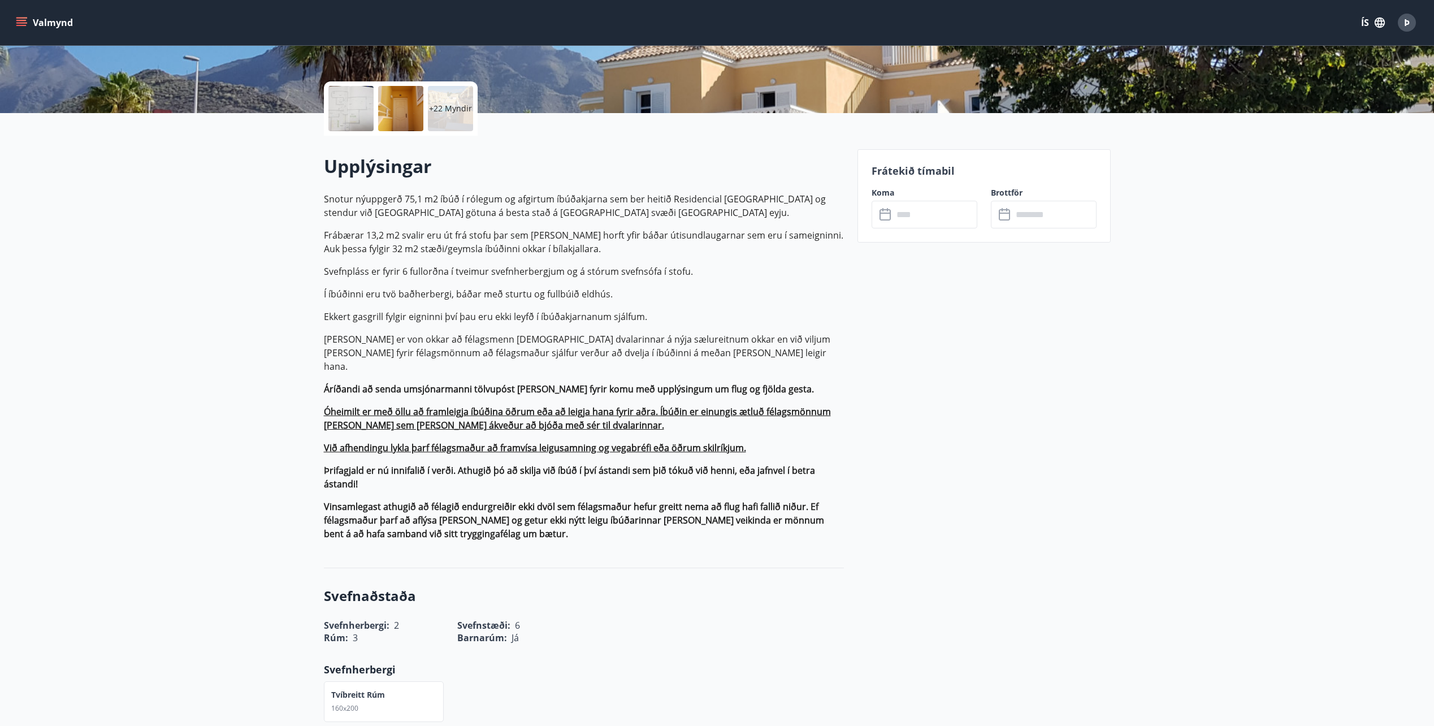
click at [927, 219] on input "text" at bounding box center [935, 215] width 84 height 28
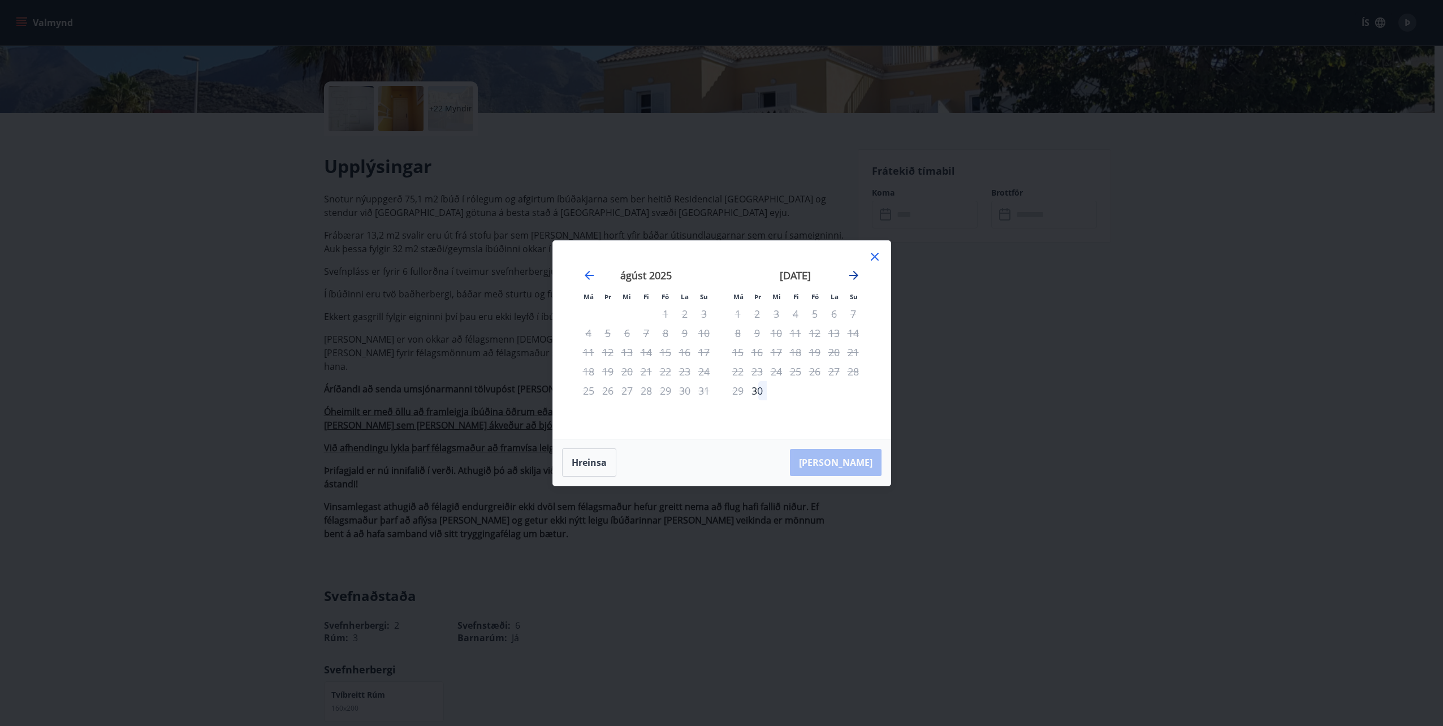
click at [853, 278] on icon "Move forward to switch to the next month." at bounding box center [854, 276] width 14 height 14
click at [853, 277] on icon "Move forward to switch to the next month." at bounding box center [854, 276] width 14 height 14
click at [849, 277] on icon "Move forward to switch to the next month." at bounding box center [854, 276] width 14 height 14
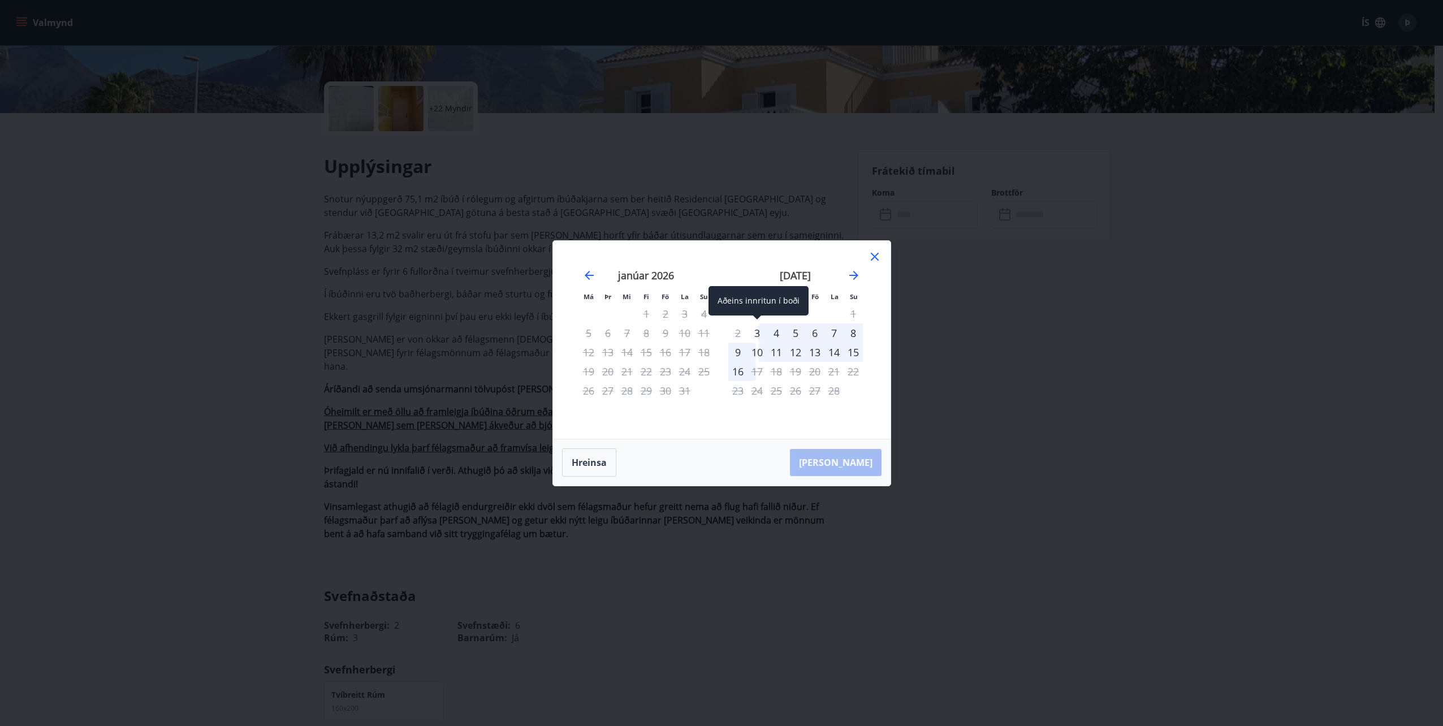
click at [760, 330] on div "3" at bounding box center [756, 332] width 19 height 19
click at [758, 355] on div "10" at bounding box center [756, 352] width 19 height 19
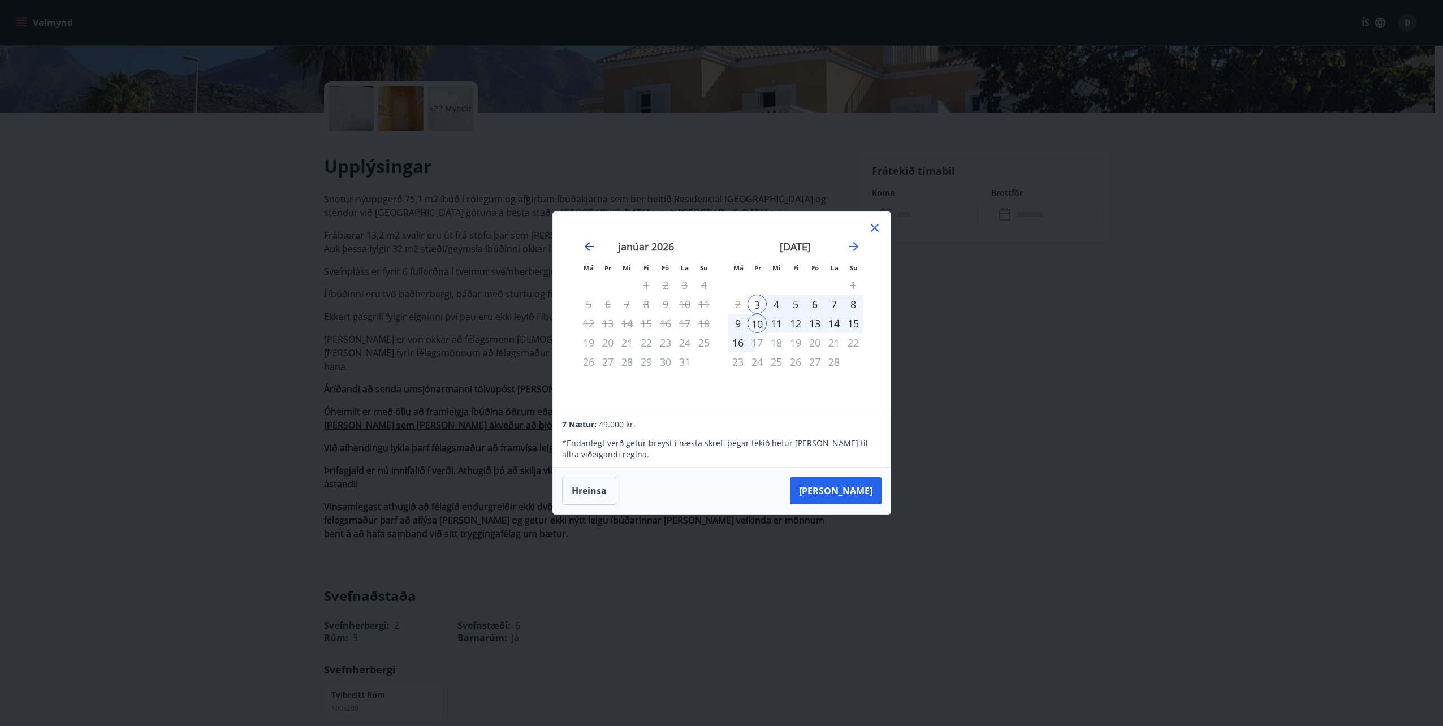
click at [586, 249] on icon "Move backward to switch to the previous month." at bounding box center [589, 247] width 14 height 14
click at [607, 285] on div "2" at bounding box center [607, 284] width 19 height 19
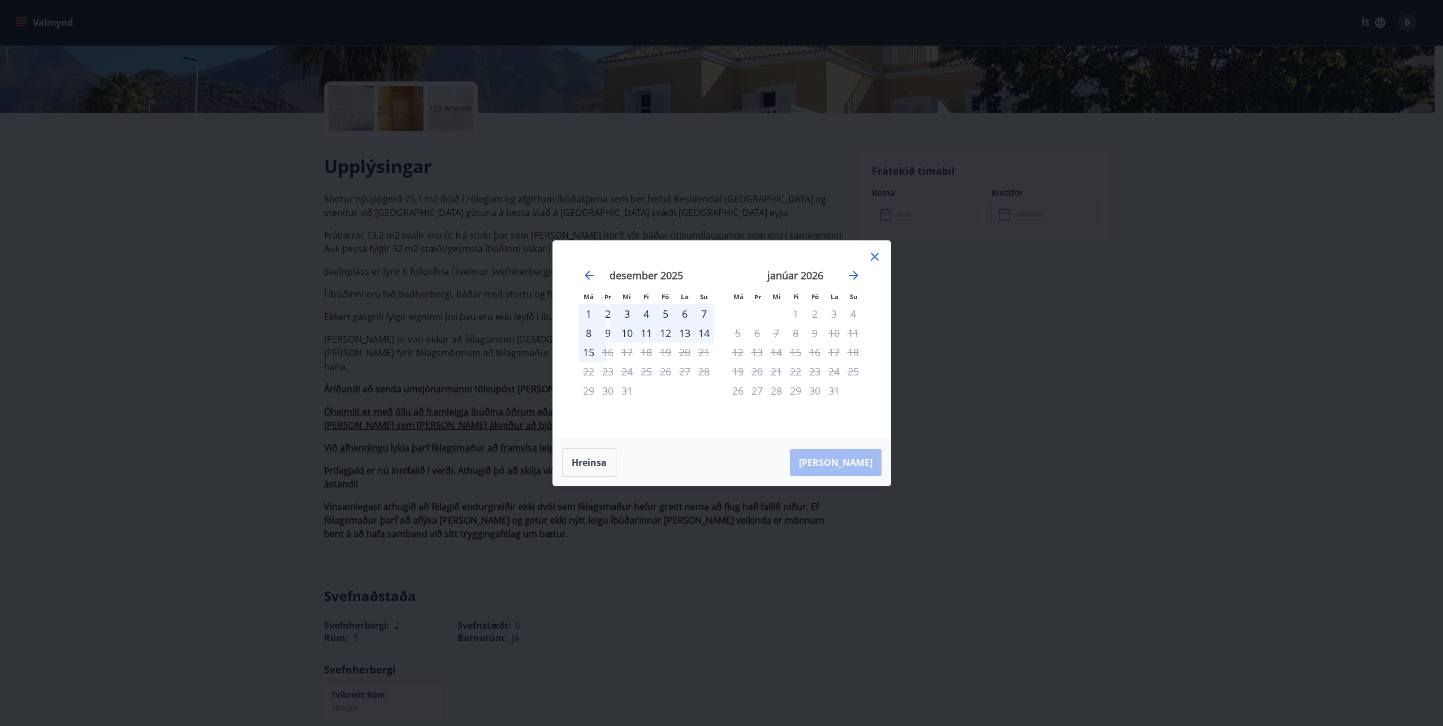
click at [607, 313] on div "2" at bounding box center [607, 313] width 19 height 19
click at [608, 335] on div "9" at bounding box center [607, 332] width 19 height 19
click at [654, 417] on div "desember 2025 1 2 3 4 5 6 7 8 9 10 11 12 13 14 15 16 17 18 19 20 21 22 23 24 25…" at bounding box center [646, 346] width 149 height 185
click at [603, 353] on div "16" at bounding box center [607, 352] width 19 height 19
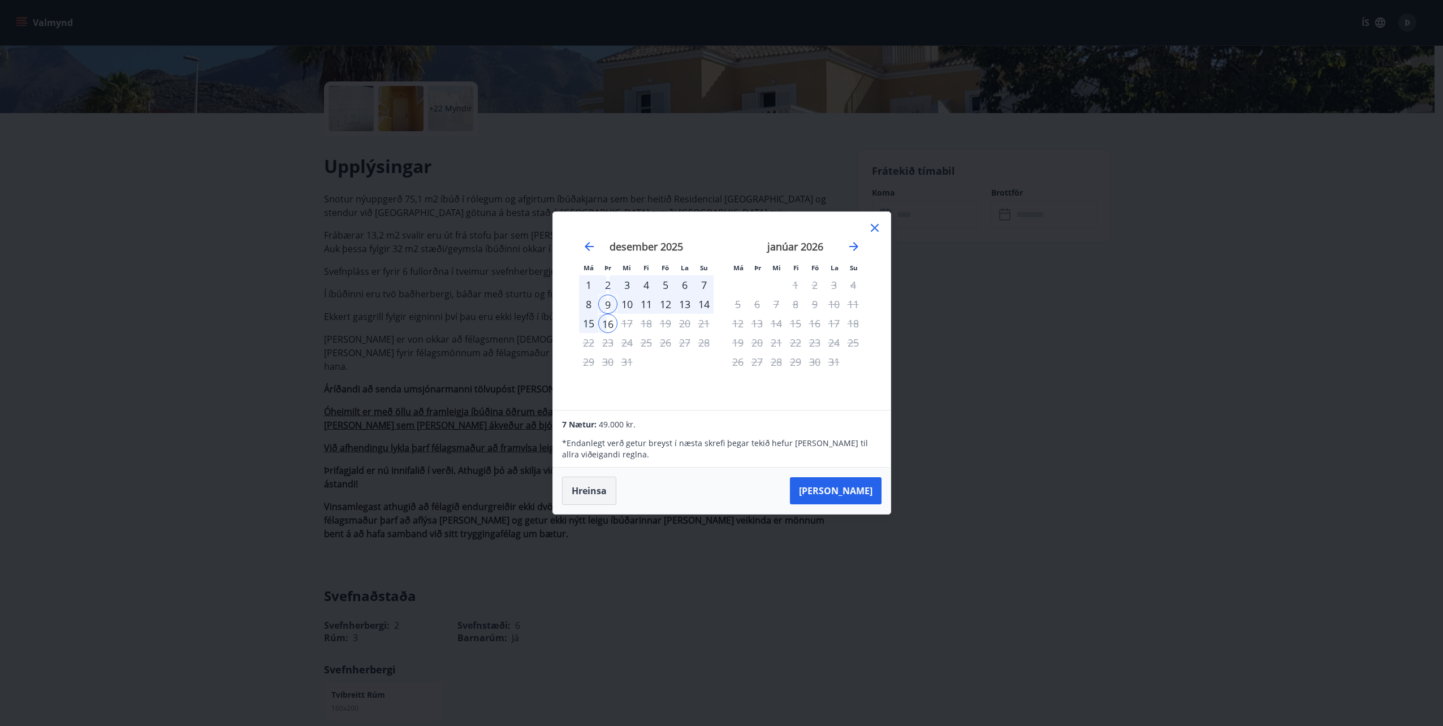
click at [598, 495] on button "Hreinsa" at bounding box center [589, 491] width 54 height 28
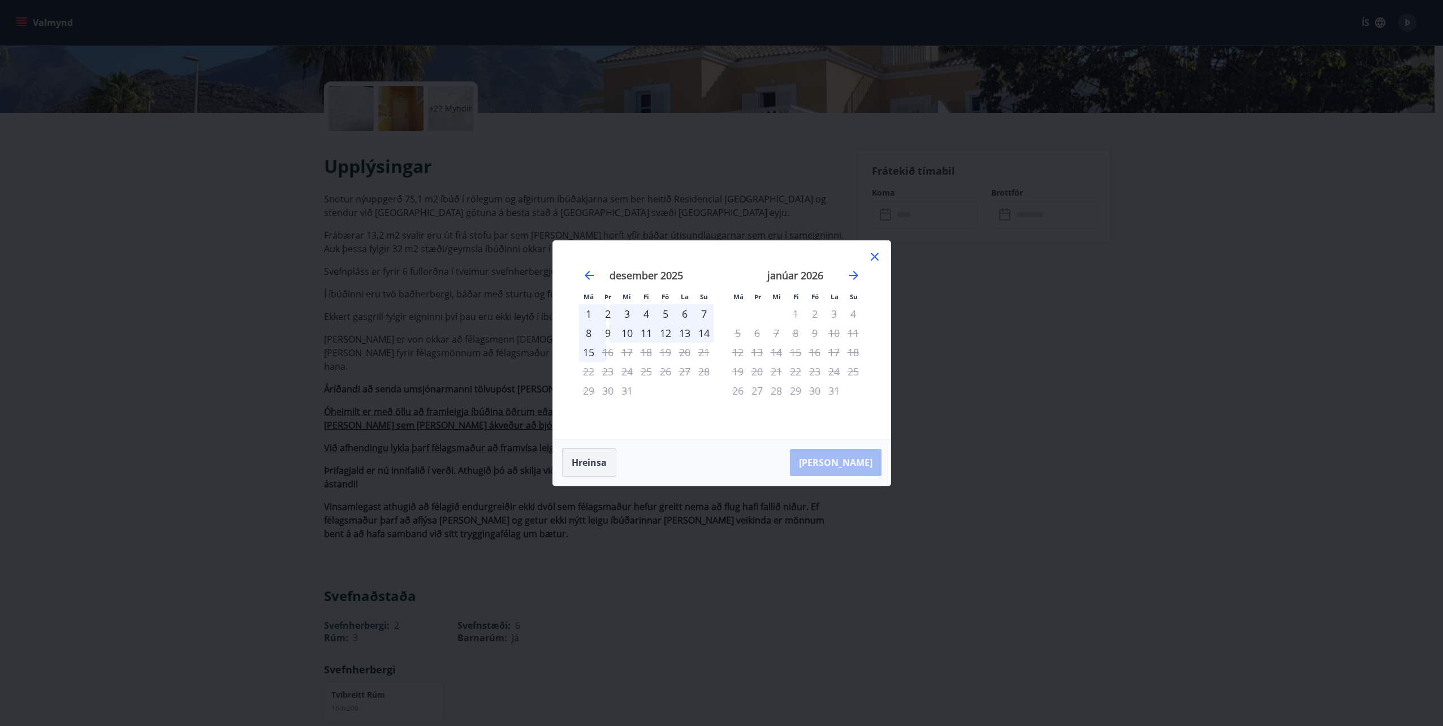
click at [597, 463] on button "Hreinsa" at bounding box center [589, 462] width 54 height 28
click at [611, 316] on div "2" at bounding box center [607, 313] width 19 height 19
click at [611, 336] on div "9" at bounding box center [607, 332] width 19 height 19
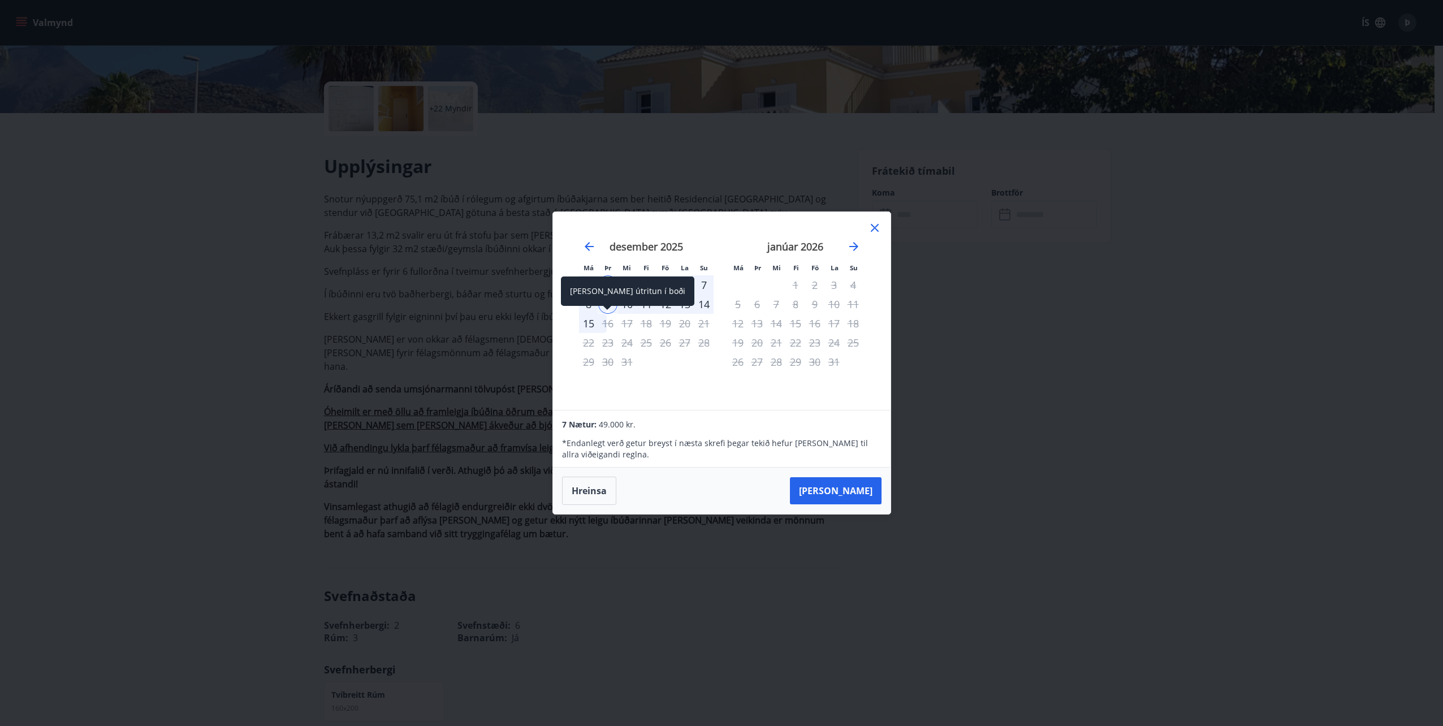
click at [603, 325] on div "16" at bounding box center [607, 323] width 19 height 19
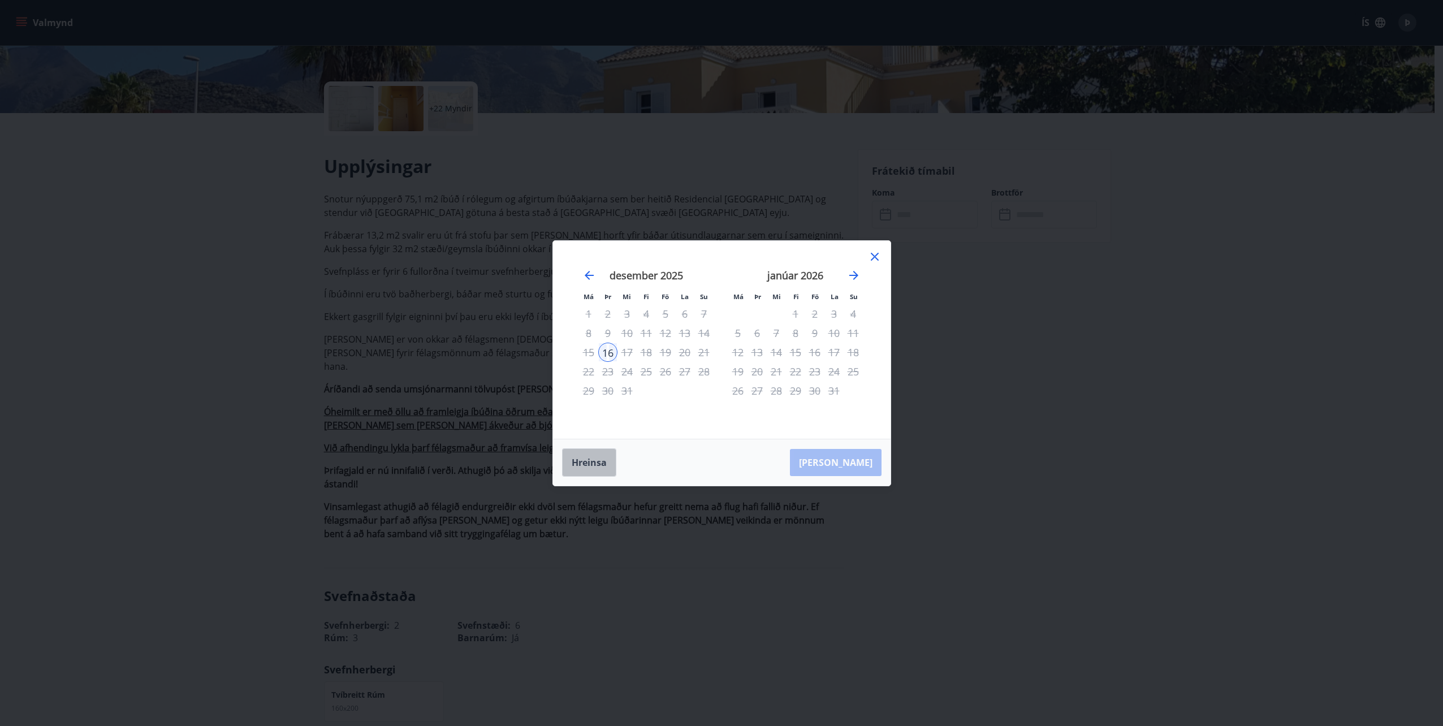
click at [597, 460] on button "Hreinsa" at bounding box center [589, 462] width 54 height 28
click at [606, 310] on div "2" at bounding box center [607, 313] width 19 height 19
click at [606, 352] on div "16" at bounding box center [607, 352] width 19 height 19
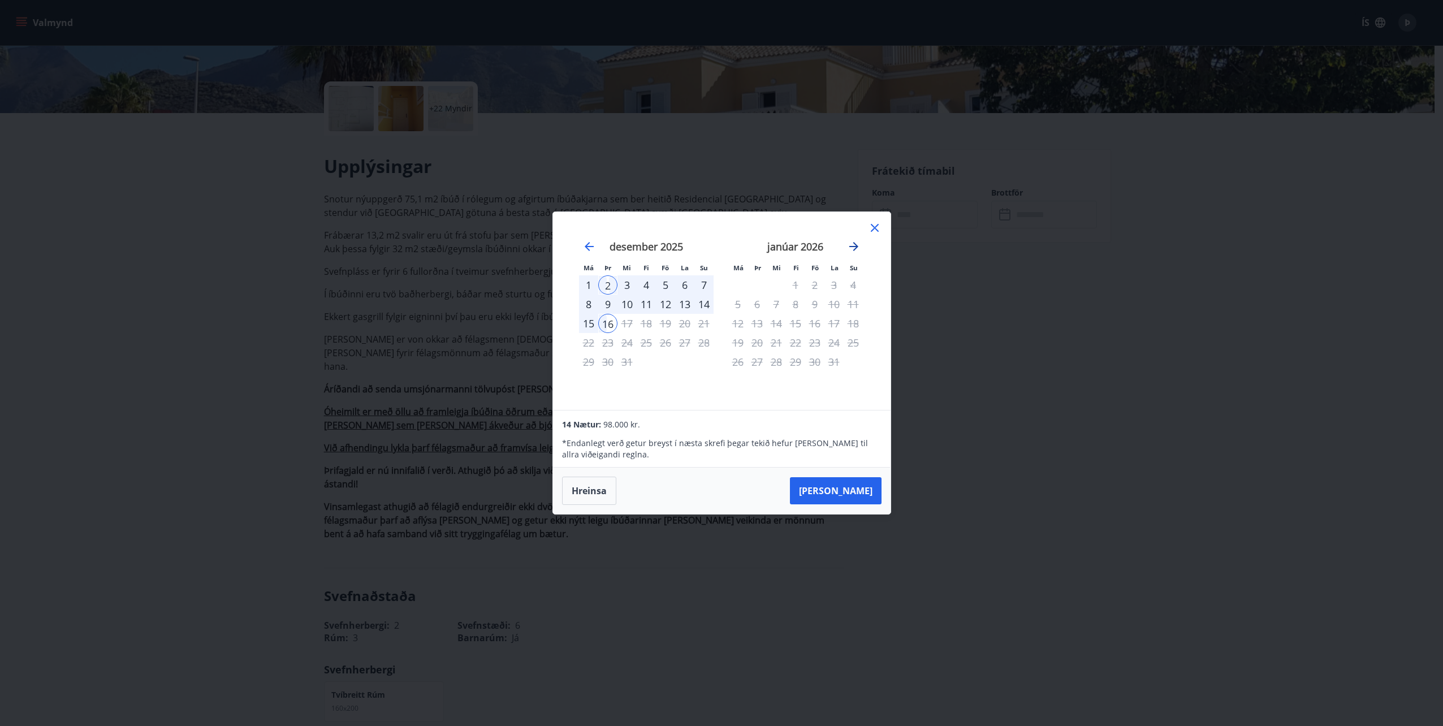
click at [853, 248] on icon "Move forward to switch to the next month." at bounding box center [854, 247] width 14 height 14
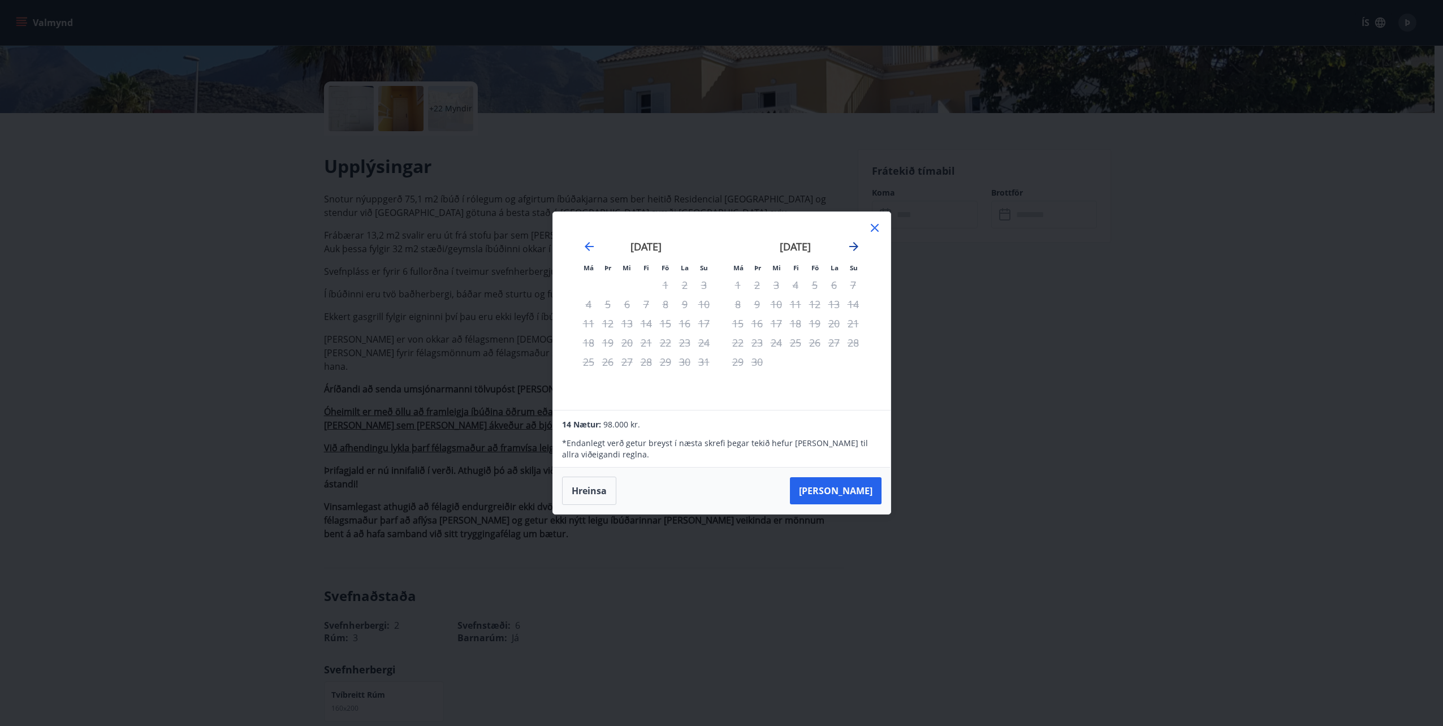
click at [853, 248] on icon "Move forward to switch to the next month." at bounding box center [854, 247] width 14 height 14
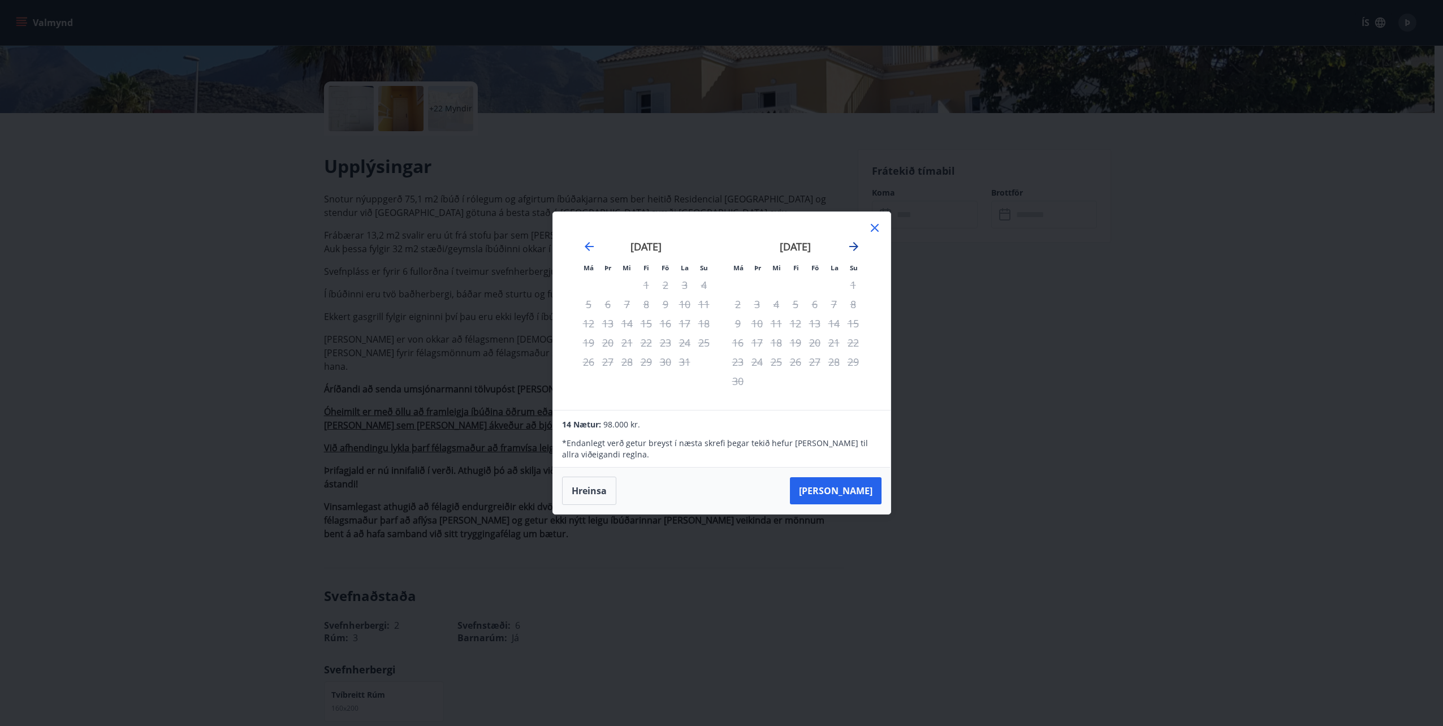
click at [853, 248] on icon "Move forward to switch to the next month." at bounding box center [854, 247] width 14 height 14
click at [590, 245] on icon "Move backward to switch to the previous month." at bounding box center [589, 247] width 14 height 14
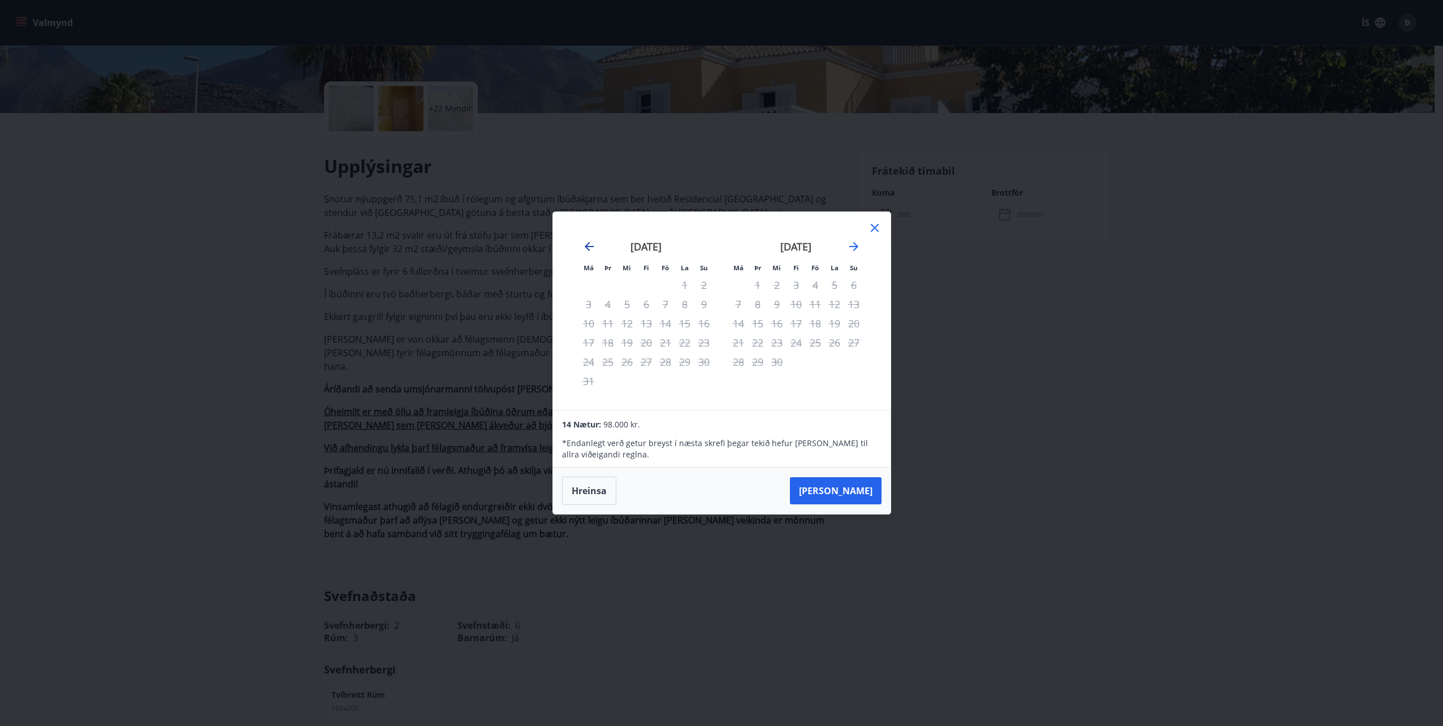
click at [590, 245] on icon "Move backward to switch to the previous month." at bounding box center [589, 247] width 14 height 14
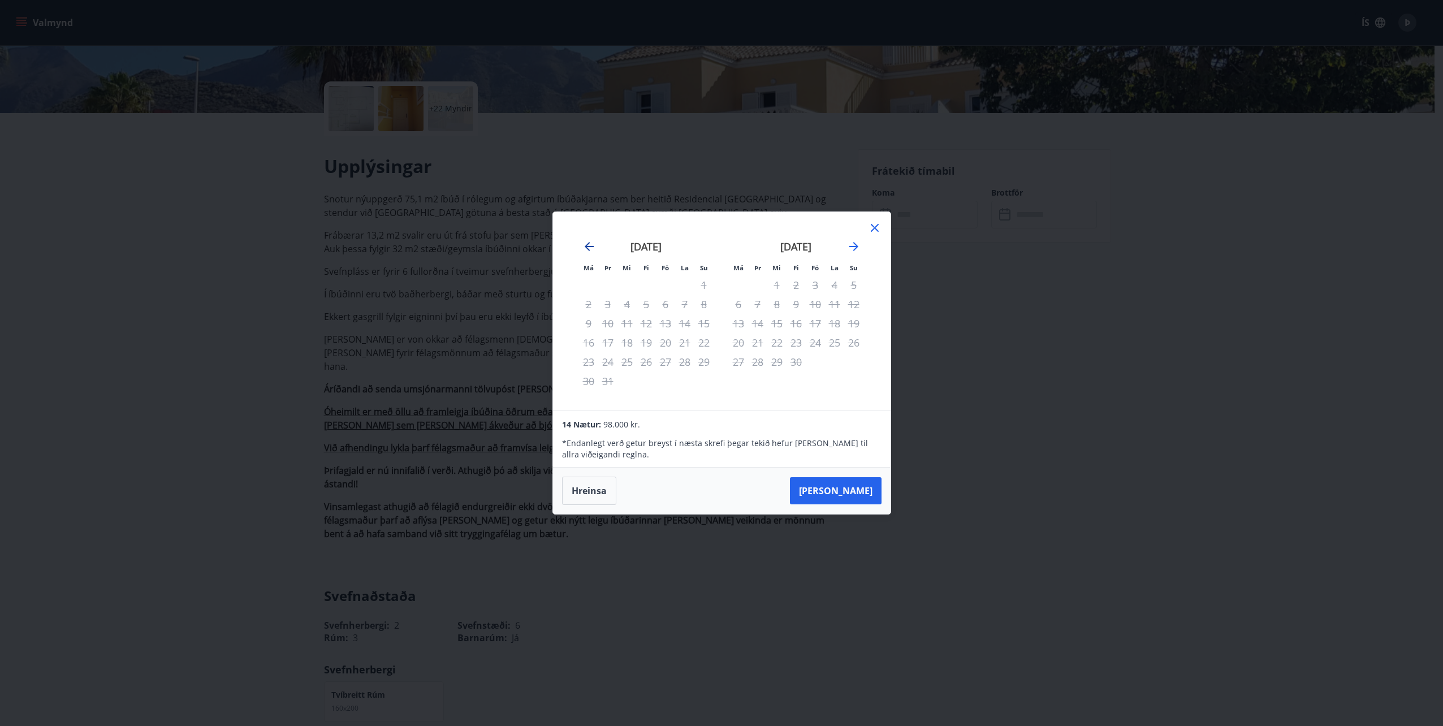
click at [590, 245] on icon "Move backward to switch to the previous month." at bounding box center [589, 247] width 14 height 14
click at [877, 228] on icon at bounding box center [875, 228] width 14 height 14
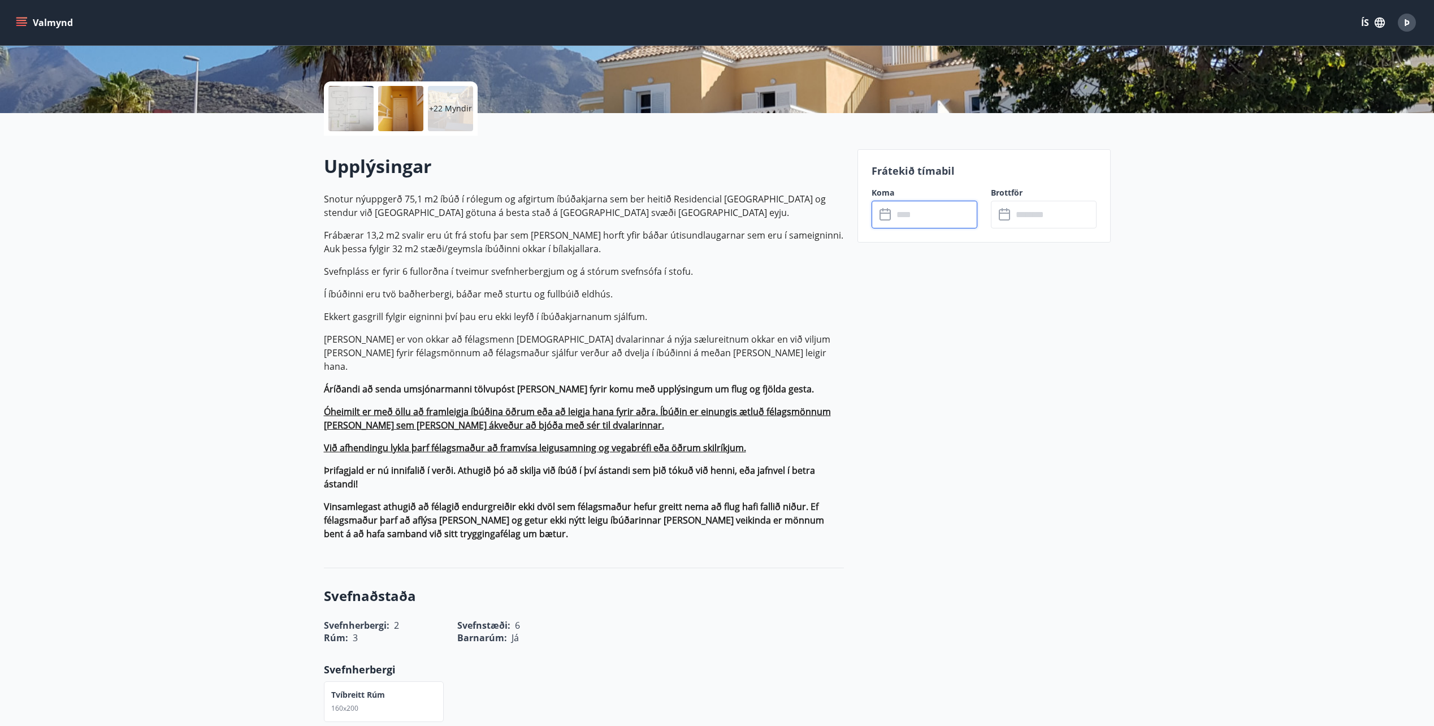
click at [1410, 27] on span "Þ" at bounding box center [1408, 22] width 6 height 12
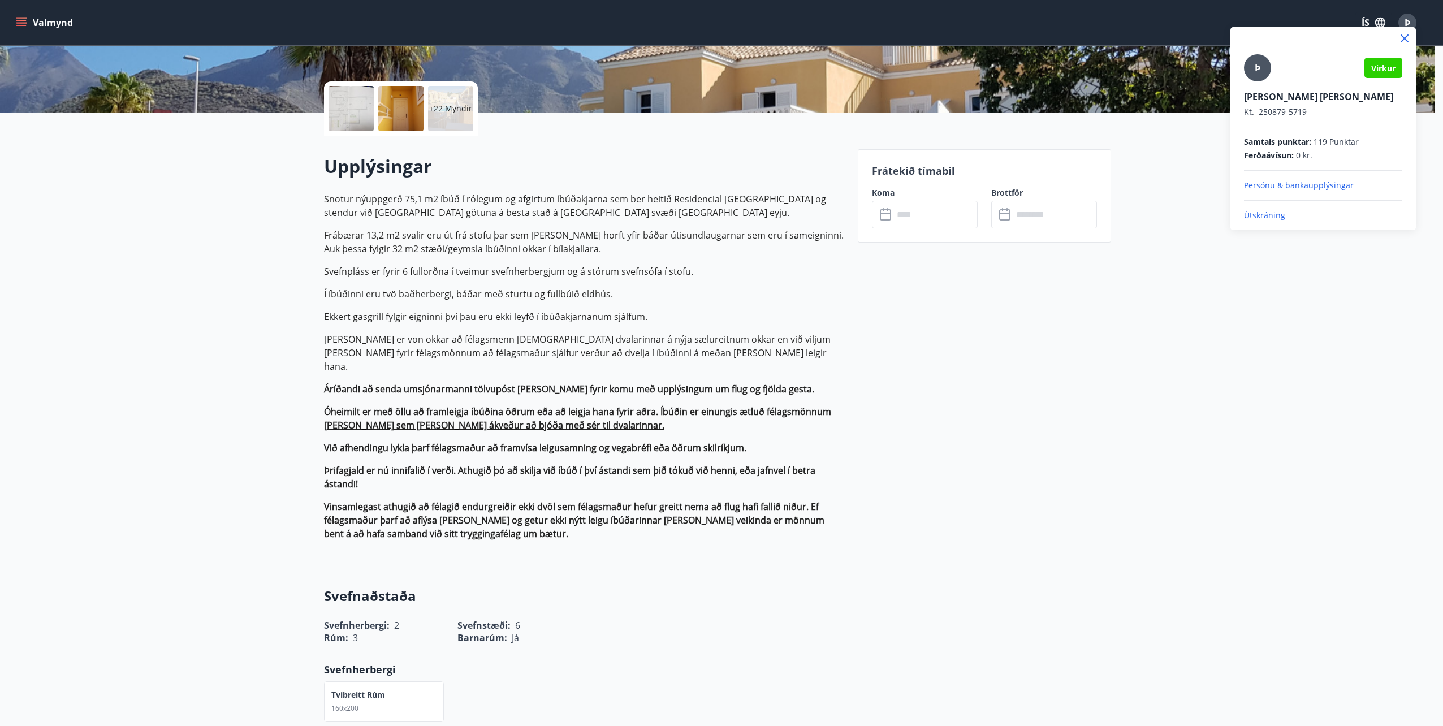
click at [1276, 218] on p "Útskráning" at bounding box center [1323, 215] width 158 height 11
